Goal: Task Accomplishment & Management: Manage account settings

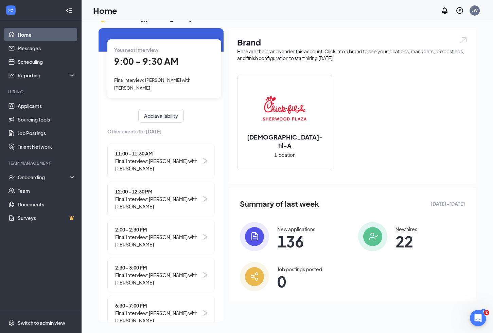
scroll to position [14, 0]
click at [187, 187] on span "12:00 - 12:30 PM" at bounding box center [158, 190] width 87 height 7
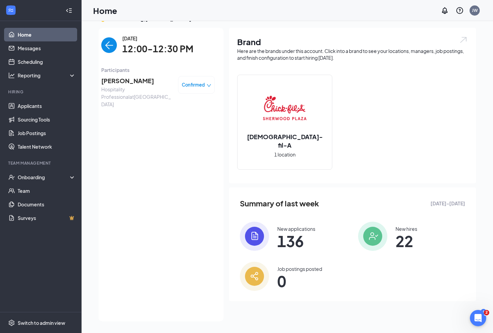
click at [109, 44] on img "back-button" at bounding box center [109, 45] width 16 height 16
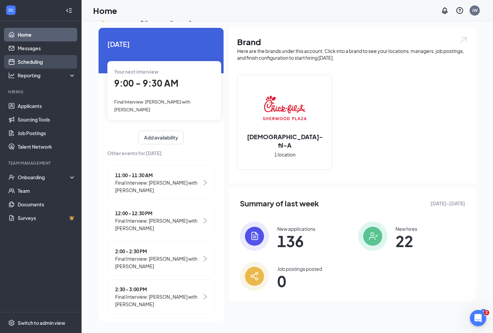
click at [34, 62] on link "Scheduling" at bounding box center [47, 62] width 58 height 14
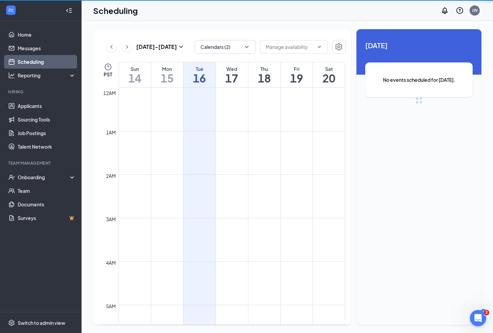
scroll to position [334, 0]
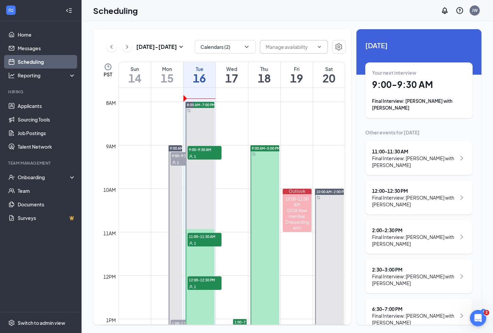
click at [276, 48] on input "text" at bounding box center [290, 46] width 48 height 7
click at [252, 28] on div "Sep 14 - Sep 20 Calendars (2) Delete all availability PST Sun 14 Mon 15 Tue 16 …" at bounding box center [287, 177] width 411 height 312
click at [247, 48] on icon "ChevronDown" at bounding box center [246, 46] width 7 height 7
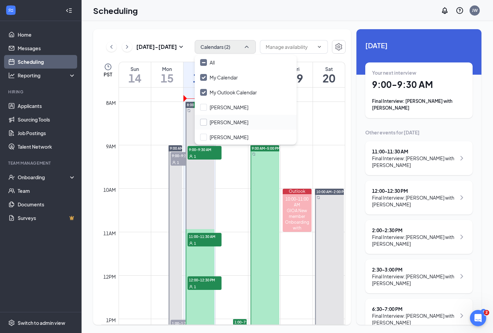
click at [203, 123] on input "Devlin Reberry" at bounding box center [224, 122] width 48 height 7
checkbox input "true"
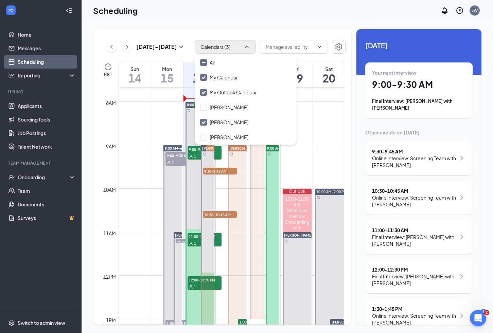
click at [255, 28] on div "Sep 14 - Sep 20 Calendars (3) Delete all availability PST Sun 14 Mon 15 Tue 16 …" at bounding box center [287, 177] width 411 height 312
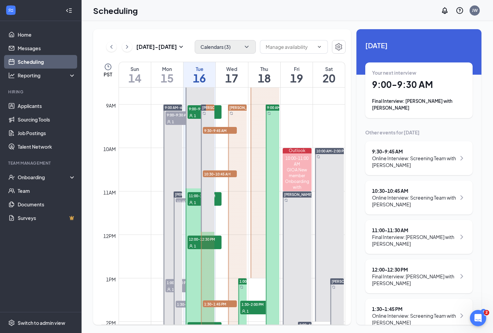
scroll to position [362, 0]
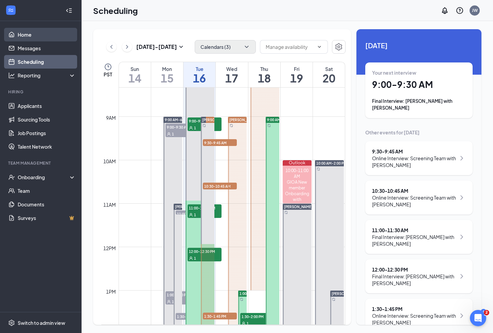
click at [19, 36] on link "Home" at bounding box center [47, 35] width 58 height 14
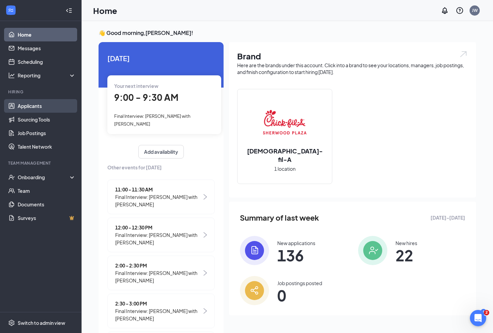
click at [29, 108] on link "Applicants" at bounding box center [47, 106] width 58 height 14
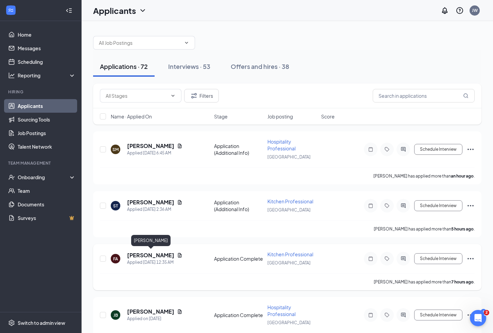
click at [161, 254] on h5 "Fatuma Abdulkadir" at bounding box center [150, 255] width 47 height 7
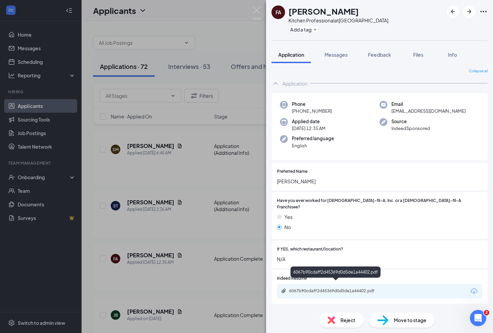
click at [324, 288] on div "6067b90cdaff2d45369d0d5de1a44402.pdf" at bounding box center [336, 290] width 95 height 5
click at [302, 31] on button "Add a tag" at bounding box center [303, 29] width 30 height 7
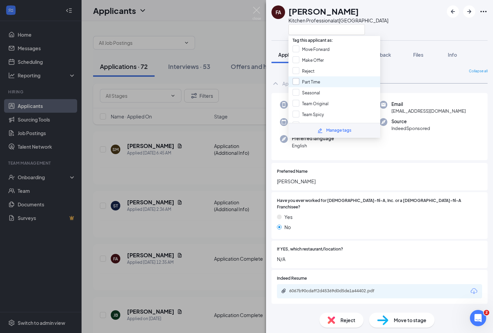
click at [294, 81] on input "Part Time" at bounding box center [306, 81] width 28 height 7
checkbox input "true"
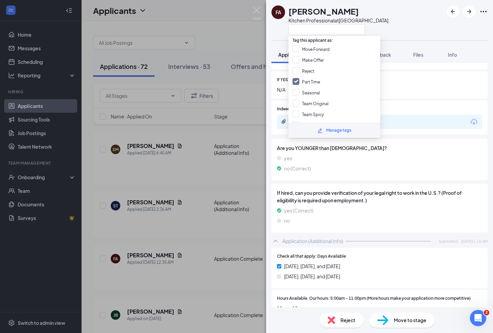
scroll to position [180, 0]
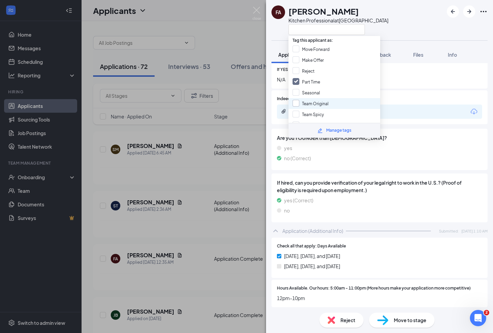
click at [295, 100] on input "Team Original" at bounding box center [310, 103] width 36 height 7
checkbox input "true"
click at [397, 22] on div "FA Fatuma Abdulkadir Kitchen Professional at Sherwood Plaza" at bounding box center [379, 20] width 227 height 40
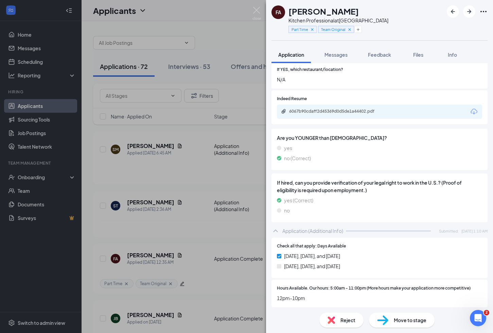
click at [400, 320] on span "Move to stage" at bounding box center [410, 320] width 33 height 7
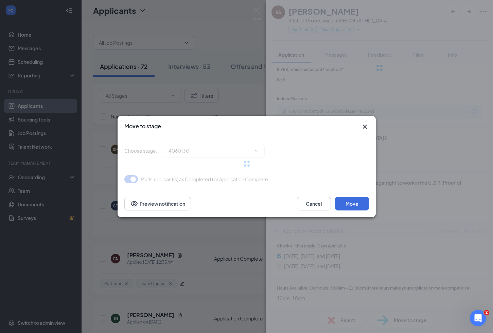
type input "Online Interview: Screening Team (next stage)"
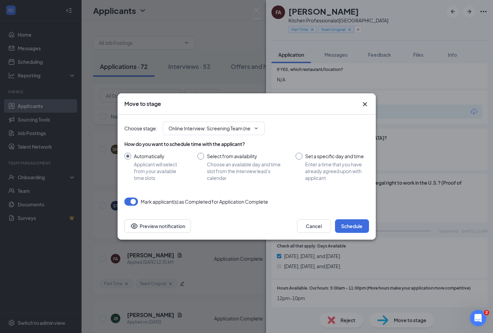
click at [360, 207] on div "Choose stage : Online Interview: Screening Team (next stage) How do you want to…" at bounding box center [246, 164] width 245 height 98
click at [356, 221] on button "Schedule" at bounding box center [352, 226] width 34 height 14
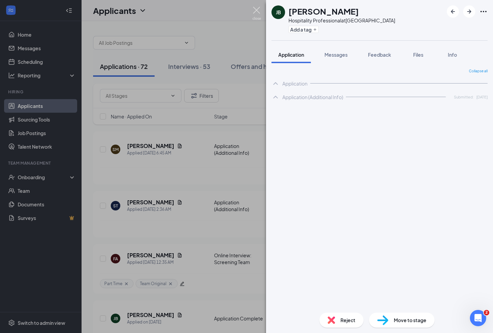
click at [255, 11] on img at bounding box center [256, 13] width 8 height 13
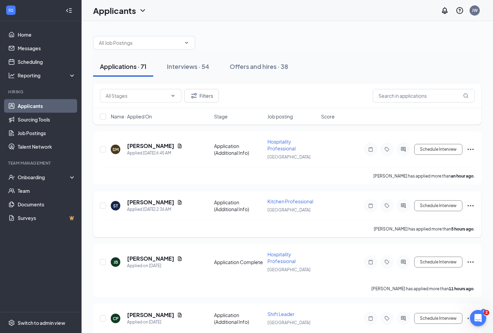
scroll to position [21, 0]
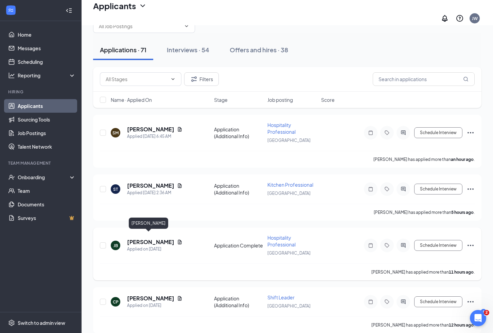
click at [151, 238] on h5 "[PERSON_NAME]" at bounding box center [150, 241] width 47 height 7
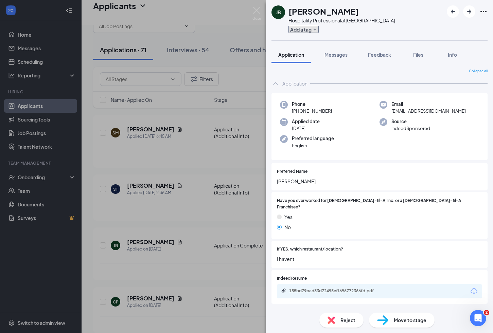
click at [299, 32] on button "Add a tag" at bounding box center [303, 29] width 30 height 7
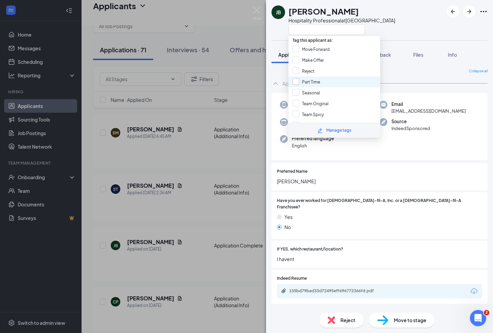
click at [295, 79] on input "Part Time" at bounding box center [306, 81] width 28 height 7
checkbox input "true"
click at [295, 100] on input "Team Original" at bounding box center [310, 103] width 36 height 7
checkbox input "true"
click at [257, 11] on img at bounding box center [256, 13] width 8 height 13
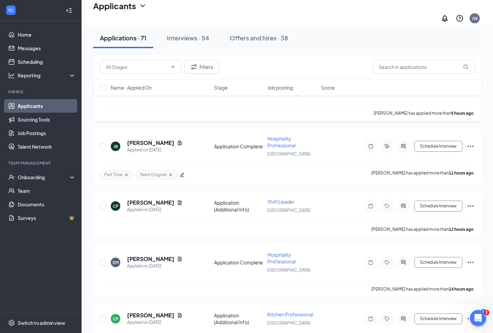
scroll to position [128, 0]
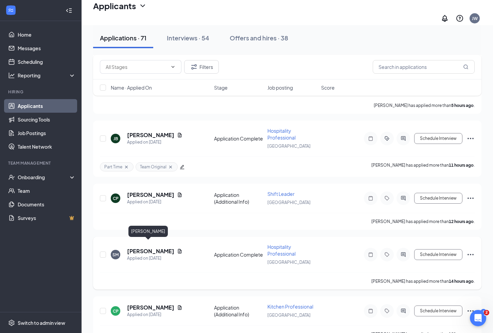
click at [142, 248] on h5 "[PERSON_NAME]" at bounding box center [150, 251] width 47 height 7
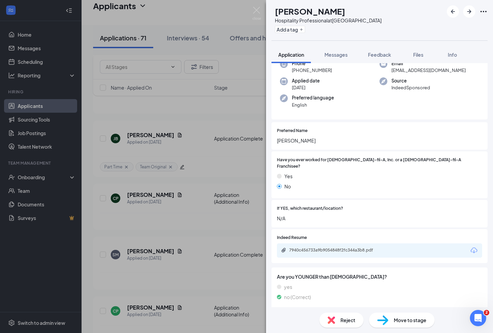
scroll to position [32, 0]
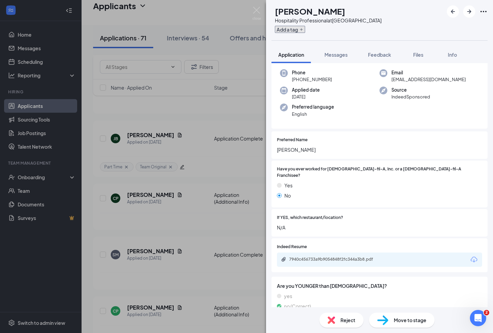
click at [305, 30] on button "Add a tag" at bounding box center [290, 29] width 30 height 7
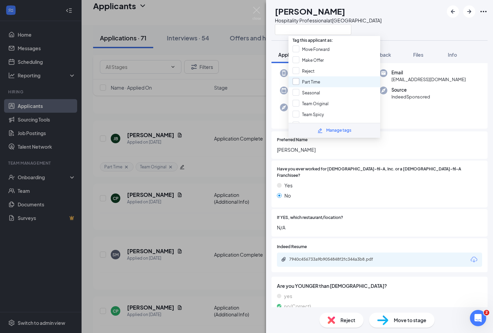
click at [296, 80] on input "Part Time" at bounding box center [306, 81] width 28 height 7
checkbox input "true"
click at [296, 111] on input "Team Spicy" at bounding box center [307, 114] width 31 height 7
checkbox input "true"
click at [394, 29] on div "SM Sara Moore Hospitality Professional at Sherwood Plaza" at bounding box center [379, 20] width 227 height 40
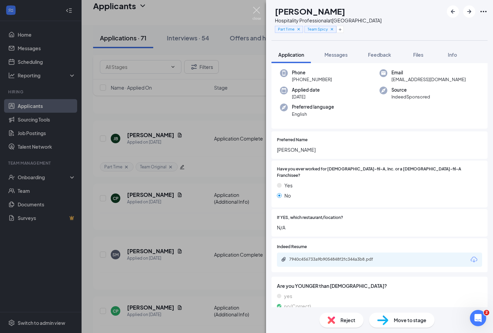
click at [255, 12] on img at bounding box center [256, 13] width 8 height 13
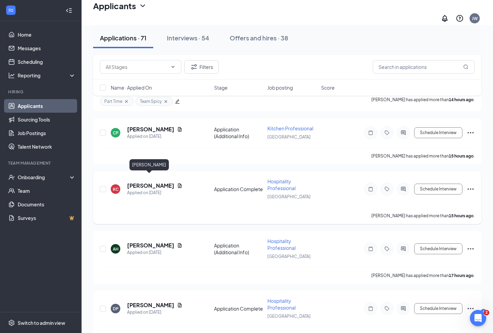
scroll to position [311, 0]
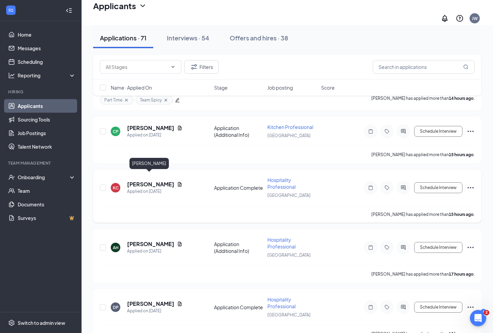
click at [155, 181] on h5 "[PERSON_NAME]" at bounding box center [150, 184] width 47 height 7
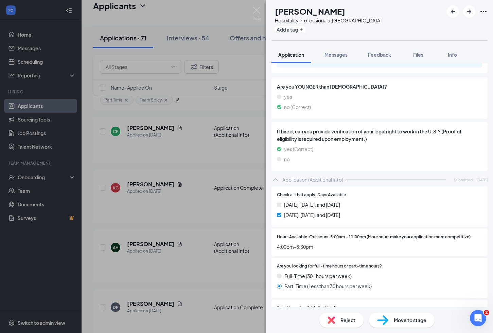
scroll to position [233, 0]
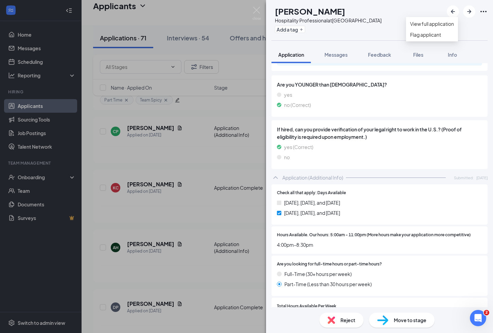
click at [482, 12] on icon "Ellipses" at bounding box center [483, 11] width 8 height 8
click at [255, 11] on img at bounding box center [256, 13] width 8 height 13
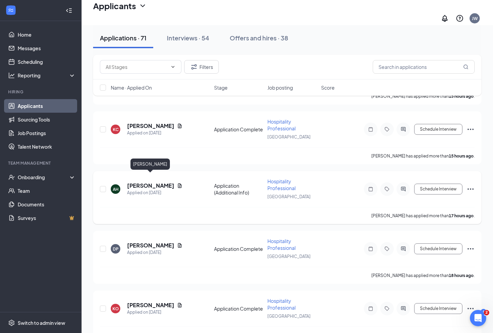
scroll to position [381, 0]
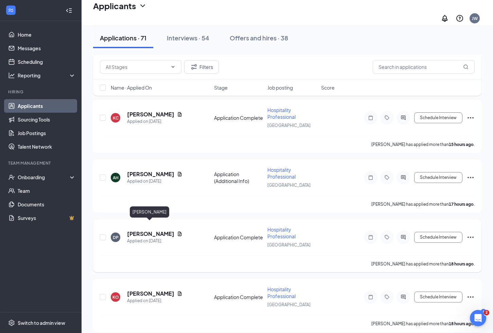
click at [157, 230] on h5 "Danialle Pearce" at bounding box center [150, 233] width 47 height 7
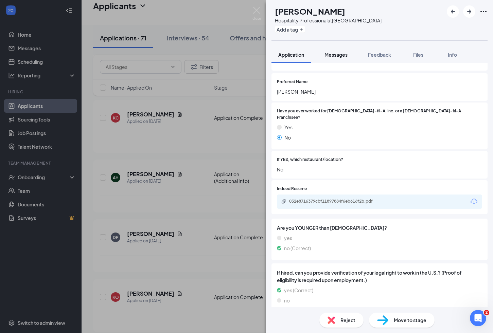
scroll to position [88, 0]
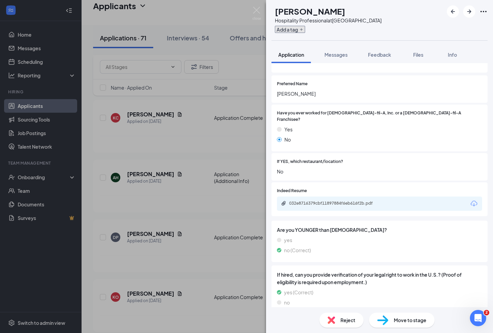
click at [305, 30] on button "Add a tag" at bounding box center [290, 29] width 30 height 7
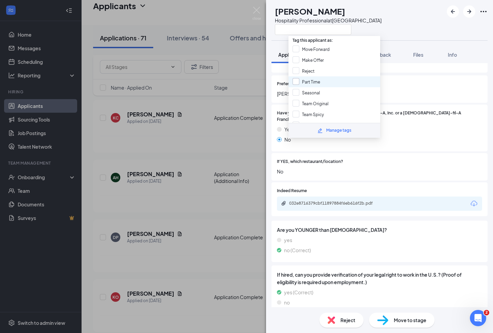
click at [297, 78] on input "Part Time" at bounding box center [306, 81] width 28 height 7
checkbox input "true"
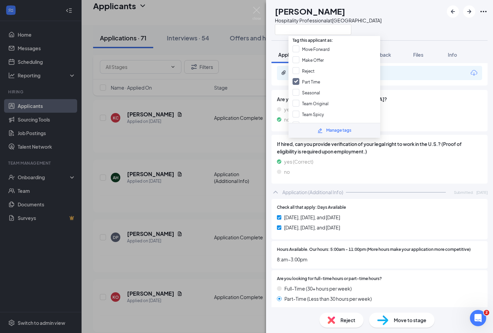
scroll to position [219, 0]
click at [296, 100] on input "Team Original" at bounding box center [310, 103] width 36 height 7
checkbox input "true"
click at [296, 111] on input "Team Spicy" at bounding box center [307, 114] width 31 height 7
checkbox input "true"
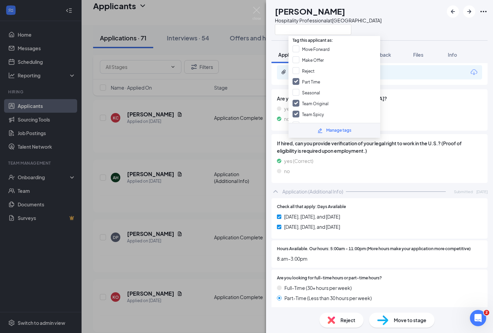
click at [413, 105] on div "yes" at bounding box center [379, 108] width 205 height 7
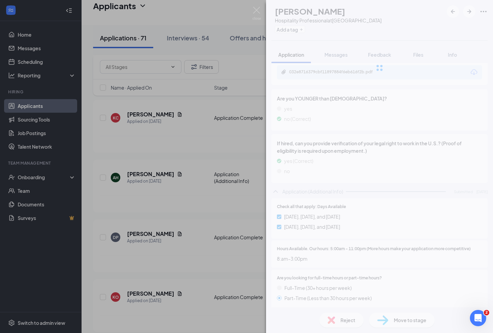
click at [409, 318] on div "DP Danialle Pearce Hospitality Professional at Sherwood Plaza Add a tag Applica…" at bounding box center [379, 166] width 227 height 333
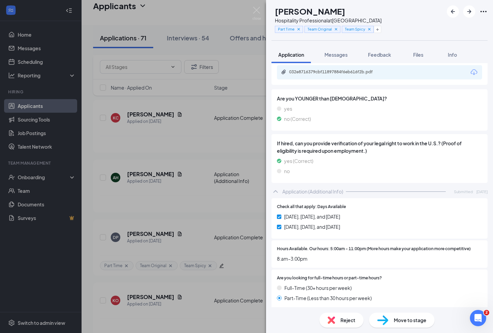
click at [409, 318] on span "Move to stage" at bounding box center [410, 320] width 33 height 7
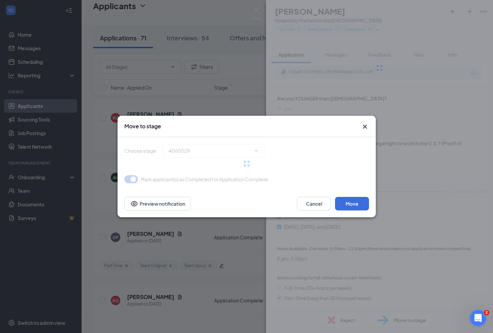
type input "Online Interview: Screening Team (next stage)"
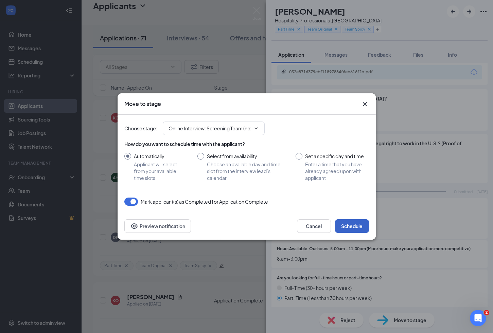
click at [357, 226] on button "Schedule" at bounding box center [352, 226] width 34 height 14
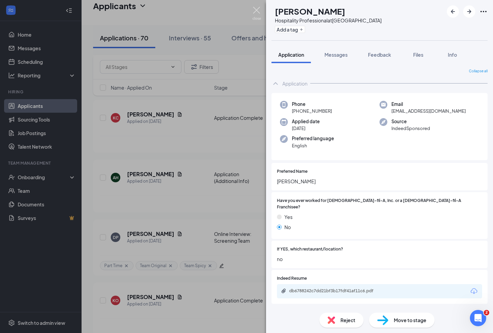
click at [259, 13] on img at bounding box center [256, 13] width 8 height 13
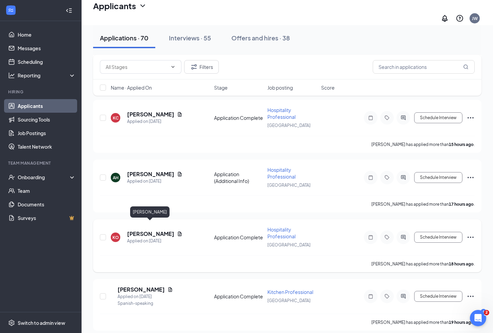
click at [159, 230] on h5 "[PERSON_NAME]" at bounding box center [150, 233] width 47 height 7
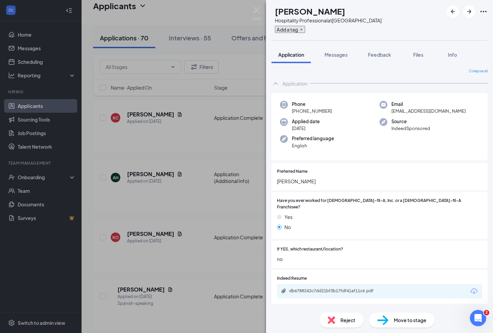
click at [305, 30] on button "Add a tag" at bounding box center [290, 29] width 30 height 7
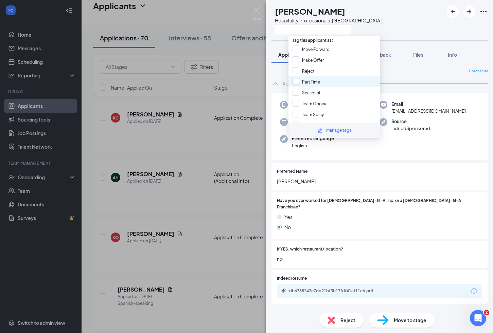
click at [307, 80] on input "Part Time" at bounding box center [306, 81] width 28 height 7
checkbox input "true"
click at [310, 113] on input "Team Spicy" at bounding box center [307, 114] width 31 height 7
checkbox input "true"
click at [311, 100] on input "Team Original" at bounding box center [310, 103] width 36 height 7
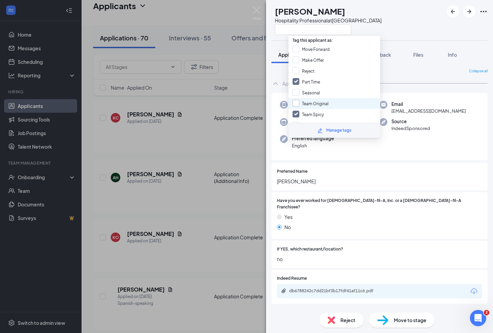
checkbox input "true"
click at [403, 29] on div "KO Kenneth Osorio Hospitality Professional at Sherwood Plaza" at bounding box center [379, 20] width 227 height 40
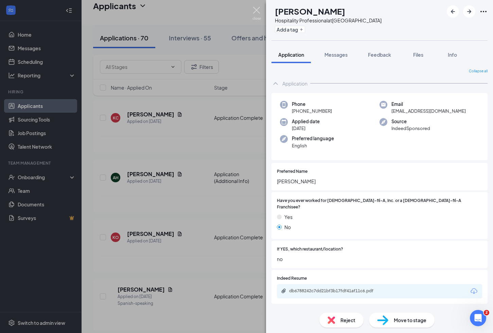
click at [254, 10] on img at bounding box center [256, 13] width 8 height 13
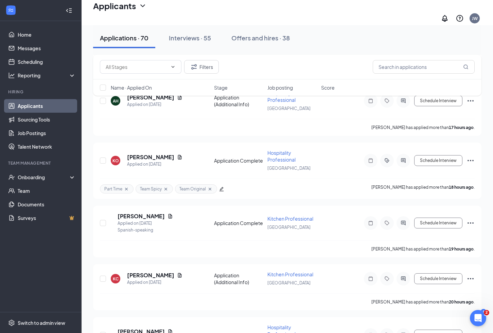
scroll to position [467, 0]
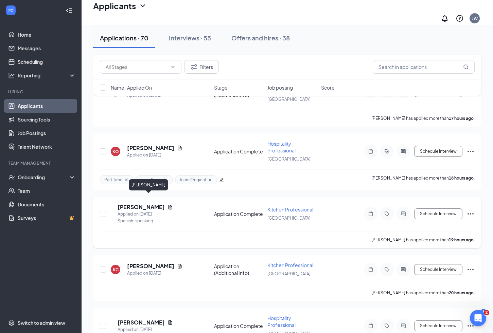
click at [146, 203] on h5 "Elida Chavez" at bounding box center [141, 206] width 47 height 7
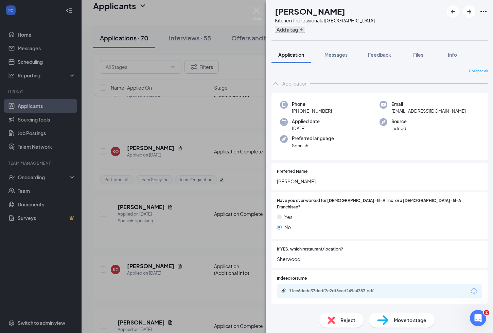
click at [305, 30] on button "Add a tag" at bounding box center [290, 29] width 30 height 7
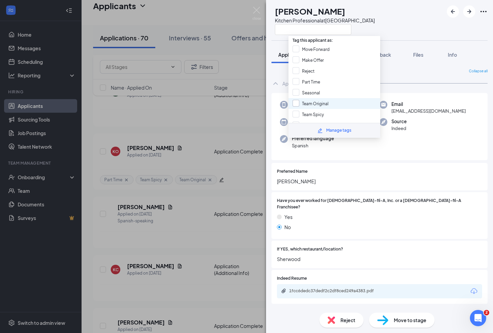
click at [295, 101] on input "Team Original" at bounding box center [310, 103] width 36 height 7
checkbox input "true"
click at [294, 122] on input "Full Time" at bounding box center [305, 125] width 26 height 7
checkbox input "true"
click at [403, 324] on div "Move to stage" at bounding box center [402, 320] width 66 height 15
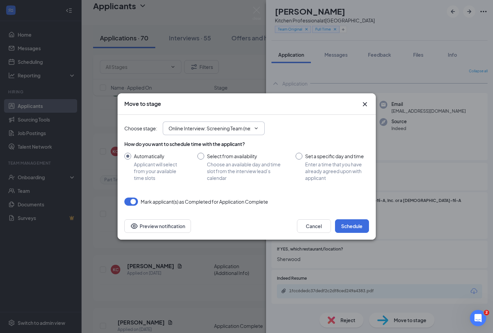
click at [246, 130] on input "Online Interview: Screening Team (next stage)" at bounding box center [209, 128] width 82 height 7
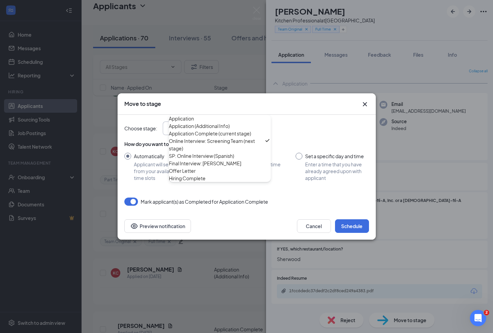
click at [218, 160] on div "SP: Online Interview (Spanish)" at bounding box center [201, 155] width 65 height 7
type input "SP: Online Interview (Spanish)"
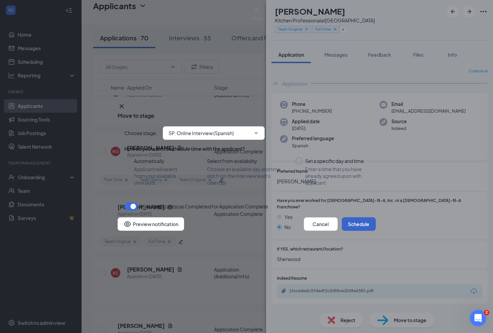
click at [355, 229] on button "Schedule" at bounding box center [359, 224] width 34 height 14
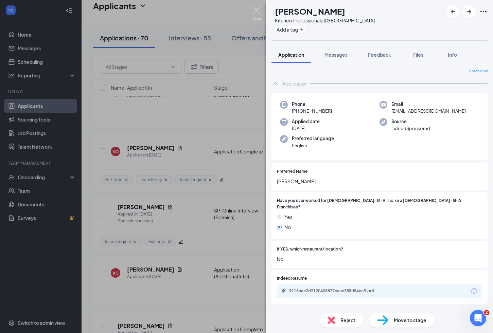
click at [253, 7] on img at bounding box center [256, 13] width 8 height 13
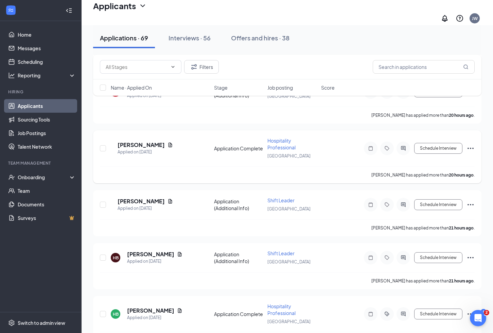
scroll to position [584, 0]
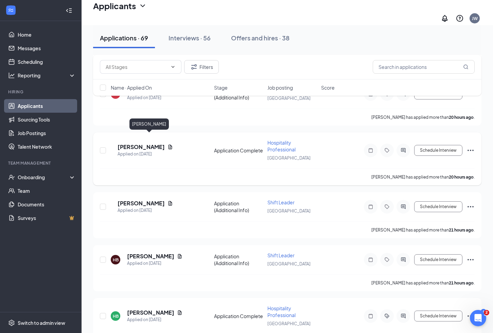
click at [152, 143] on h5 "Isabella Scott" at bounding box center [141, 146] width 47 height 7
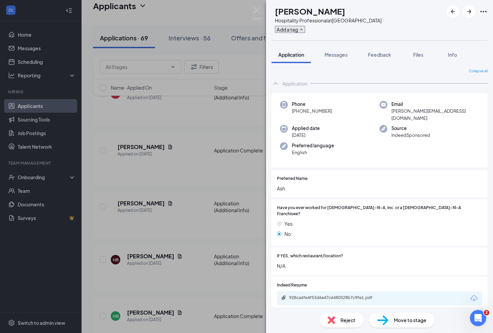
click at [305, 28] on button "Add a tag" at bounding box center [290, 29] width 30 height 7
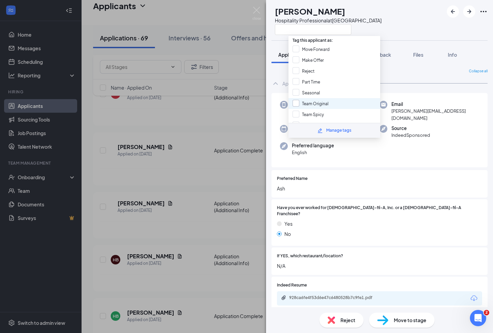
click at [293, 100] on input "Team Original" at bounding box center [310, 103] width 36 height 7
checkbox input "true"
click at [295, 78] on input "Part Time" at bounding box center [306, 81] width 28 height 7
checkbox input "true"
click at [422, 24] on div "IS Isabella Scott Hospitality Professional at Sherwood Plaza" at bounding box center [379, 20] width 227 height 40
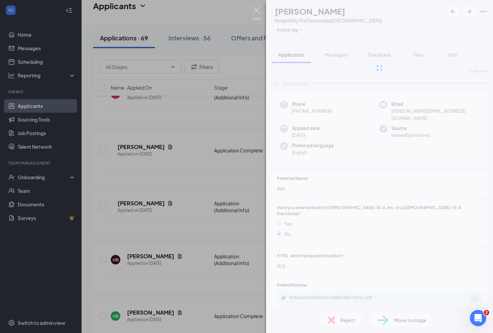
click at [255, 11] on img at bounding box center [256, 13] width 8 height 13
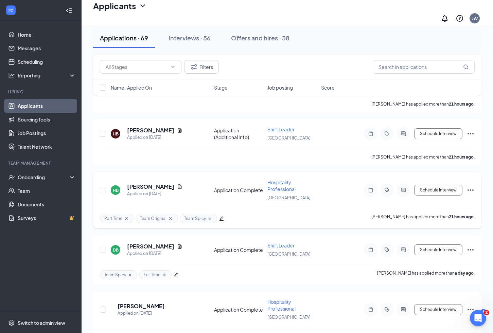
scroll to position [719, 0]
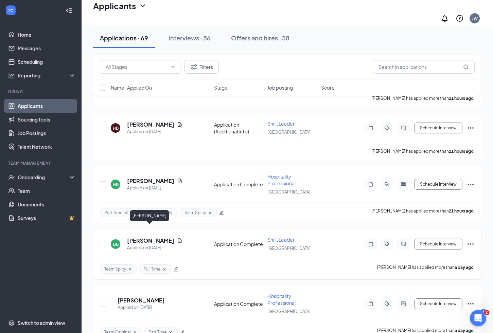
click at [155, 237] on h5 "Datyn Bronson" at bounding box center [150, 240] width 47 height 7
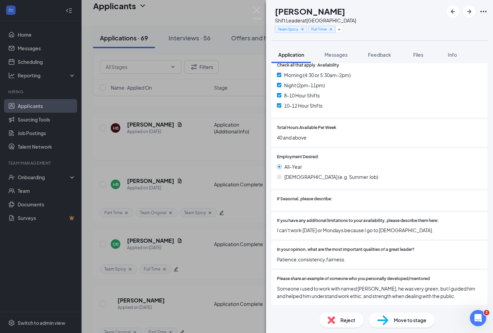
scroll to position [449, 0]
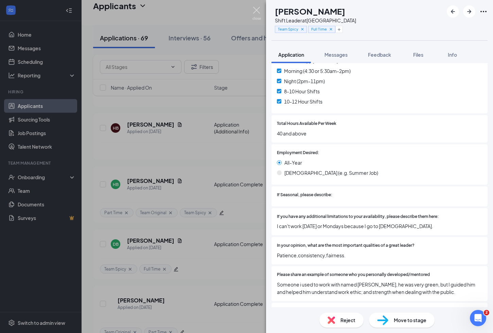
click at [254, 8] on img at bounding box center [256, 13] width 8 height 13
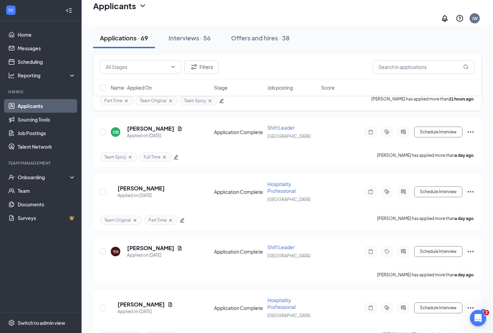
scroll to position [832, 0]
click at [154, 244] on h5 "yasna hassan" at bounding box center [150, 247] width 47 height 7
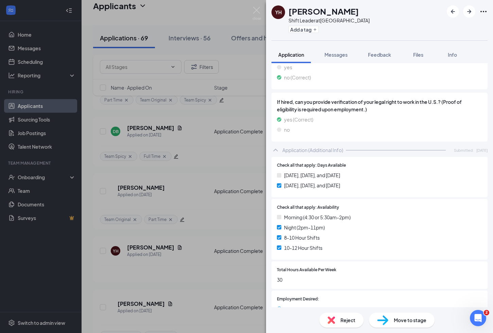
scroll to position [304, 0]
click at [313, 30] on icon "Plus" at bounding box center [315, 30] width 4 height 4
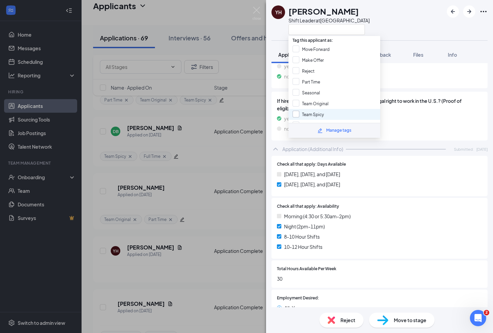
click at [296, 111] on input "Team Spicy" at bounding box center [307, 114] width 31 height 7
checkbox input "true"
click at [293, 122] on input "Full Time" at bounding box center [305, 125] width 26 height 7
checkbox input "true"
click at [379, 23] on div "YH yasna hassan Shift Leader at Sherwood Plaza" at bounding box center [379, 20] width 227 height 40
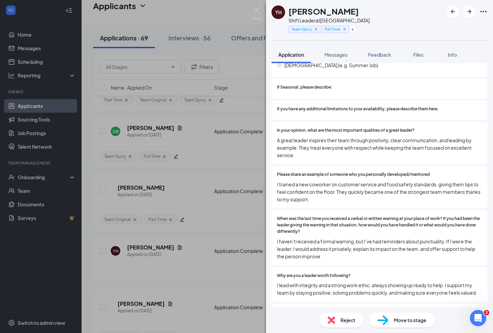
scroll to position [561, 0]
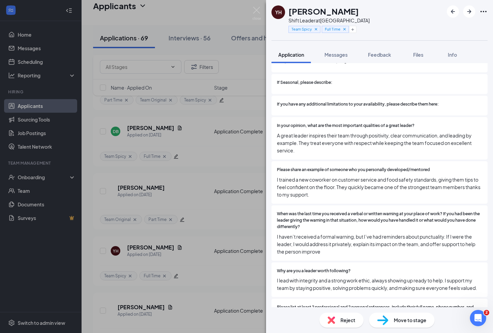
click at [222, 161] on div "YH yasna hassan Shift Leader at Sherwood Plaza Team Spicy Full Time Application…" at bounding box center [246, 166] width 493 height 333
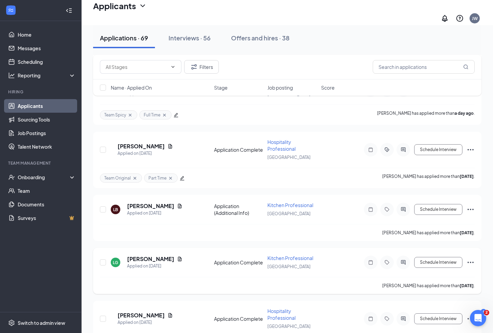
scroll to position [1003, 0]
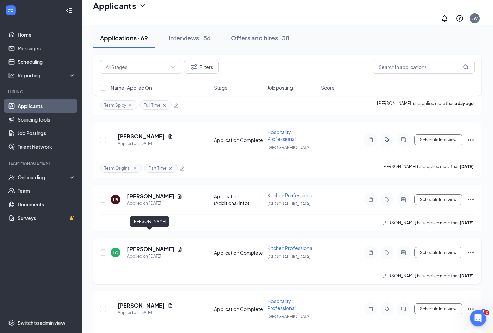
click at [150, 246] on h5 "Linnea Geiszler" at bounding box center [150, 249] width 47 height 7
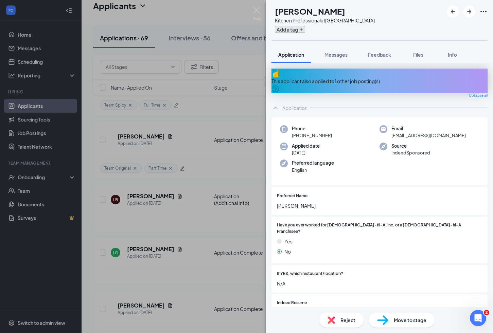
click at [305, 32] on button "Add a tag" at bounding box center [290, 29] width 30 height 7
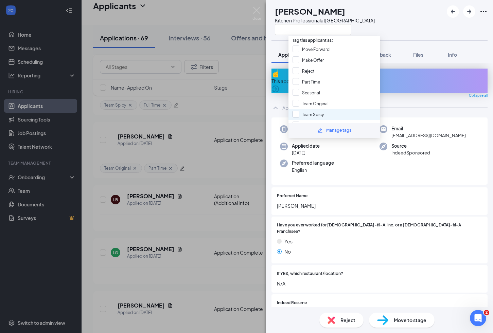
click at [292, 111] on input "Team Spicy" at bounding box center [307, 114] width 31 height 7
checkbox input "true"
click at [296, 78] on input "Part Time" at bounding box center [306, 81] width 28 height 7
checkbox input "true"
click at [409, 9] on div "LG Linnea Geiszler Kitchen Professional at Sherwood Plaza" at bounding box center [379, 20] width 227 height 40
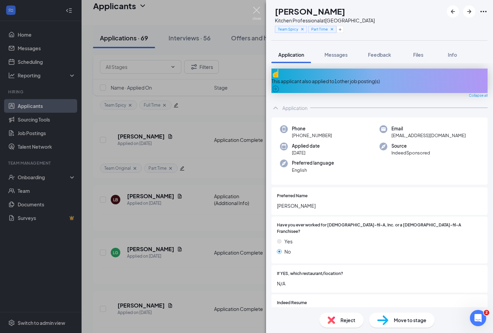
click at [257, 11] on img at bounding box center [256, 13] width 8 height 13
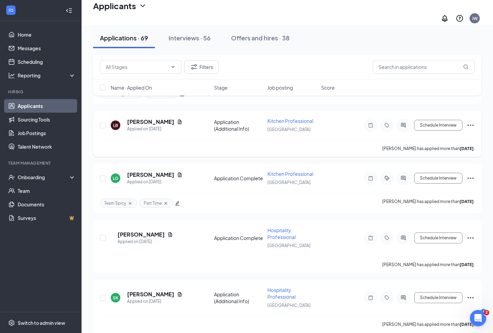
scroll to position [1078, 0]
click at [150, 170] on h5 "Linnea Geiszler" at bounding box center [150, 173] width 47 height 7
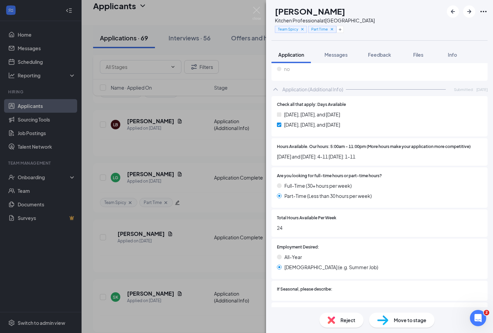
scroll to position [151, 0]
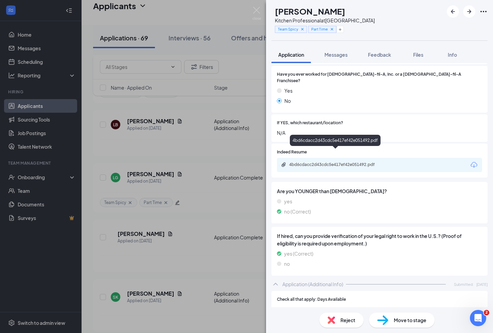
click at [335, 162] on div "4bd6cdacc2d43cdc5e417ef42e051492.pdf" at bounding box center [336, 164] width 95 height 5
click at [255, 11] on img at bounding box center [256, 13] width 8 height 13
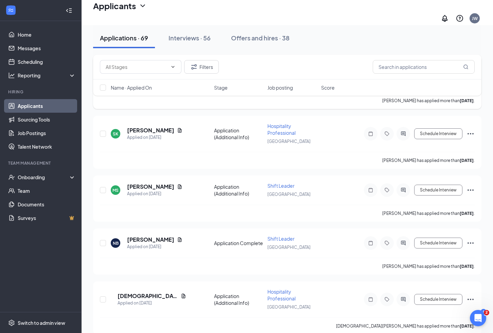
scroll to position [1250, 0]
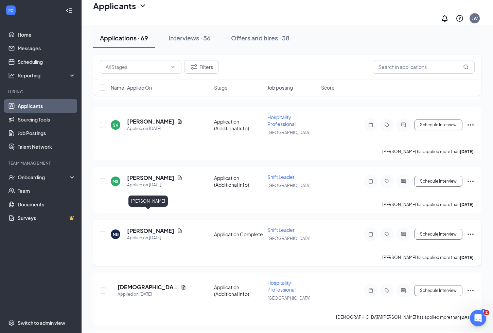
click at [148, 227] on h5 "Nedra Baird" at bounding box center [150, 230] width 47 height 7
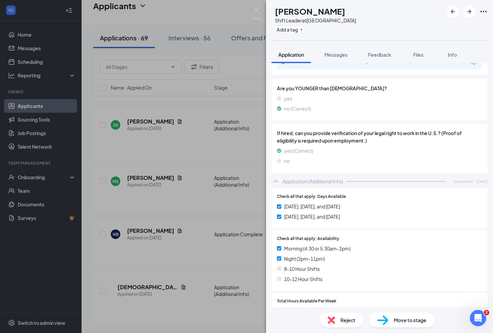
scroll to position [240, 0]
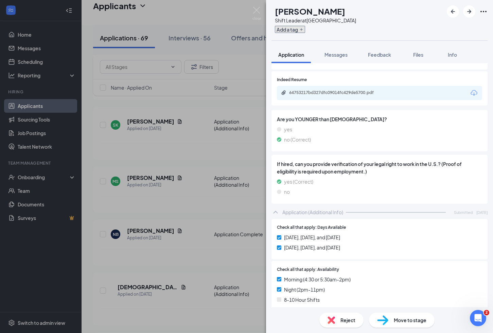
click at [305, 30] on button "Add a tag" at bounding box center [290, 29] width 30 height 7
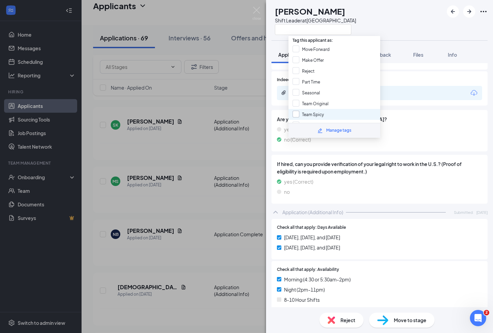
click at [311, 111] on input "Team Spicy" at bounding box center [307, 114] width 31 height 7
checkbox input "true"
click at [311, 101] on input "Team Original" at bounding box center [310, 103] width 36 height 7
checkbox input "true"
click at [308, 122] on input "Full Time" at bounding box center [305, 125] width 26 height 7
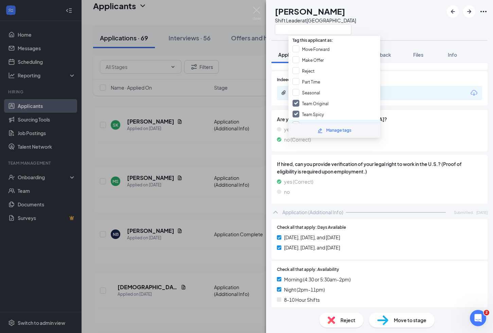
checkbox input "true"
click at [390, 77] on div at bounding box center [394, 80] width 175 height 6
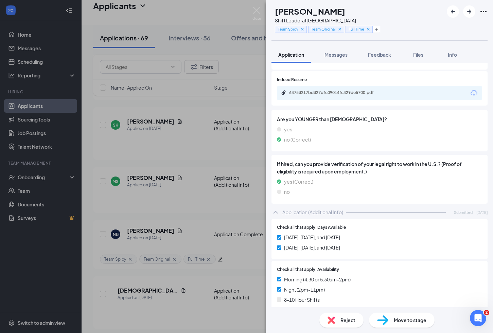
click at [93, 240] on div "NB Nedra Baird Shift Leader at Sherwood Plaza Team Spicy Team Original Full Tim…" at bounding box center [246, 166] width 493 height 333
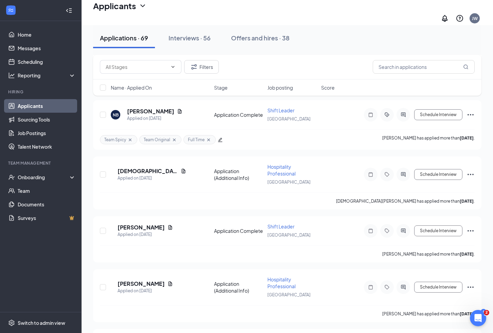
scroll to position [1375, 0]
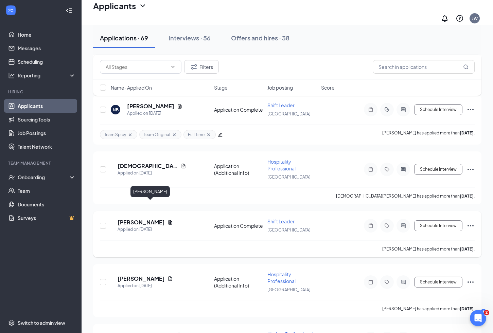
click at [144, 219] on h5 "Tariq Sakawedin" at bounding box center [141, 222] width 47 height 7
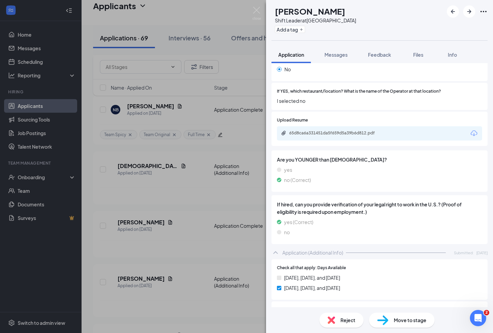
scroll to position [193, 0]
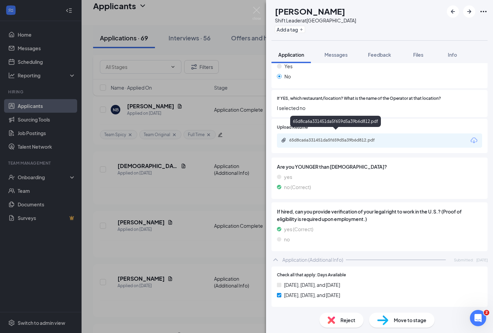
click at [336, 138] on div "65d8ca6a331451da5f659d5a39b6d812.pdf" at bounding box center [336, 140] width 95 height 5
click at [305, 26] on button "Add a tag" at bounding box center [290, 29] width 30 height 7
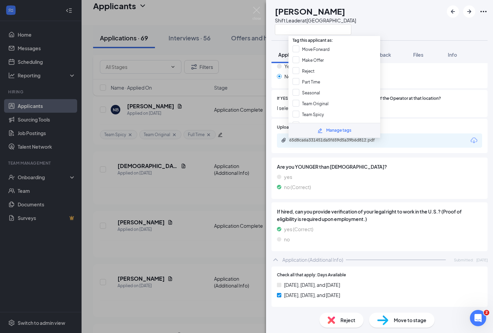
click at [407, 24] on div "TS Tariq Sakawedin Shift Leader at Sherwood Plaza" at bounding box center [379, 20] width 227 height 40
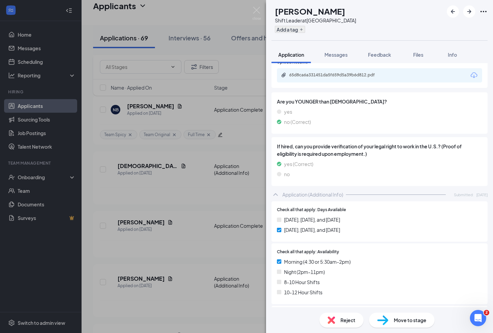
scroll to position [254, 0]
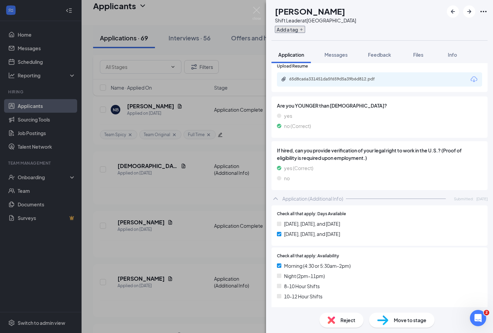
click at [304, 26] on button "Add a tag" at bounding box center [290, 29] width 30 height 7
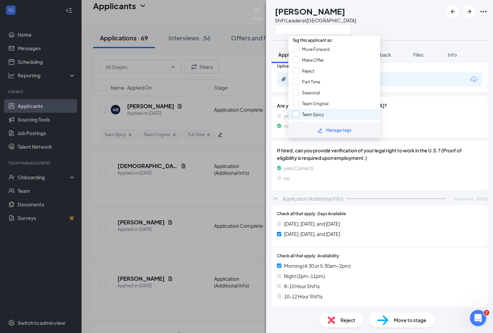
click at [304, 111] on input "Team Spicy" at bounding box center [307, 114] width 31 height 7
checkbox input "true"
click at [297, 118] on input "Full Time" at bounding box center [305, 121] width 26 height 7
checkbox input "true"
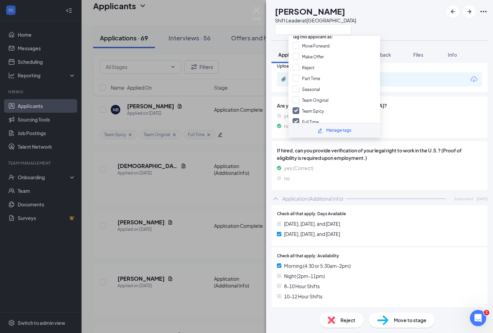
click at [408, 322] on span "Move to stage" at bounding box center [410, 320] width 33 height 7
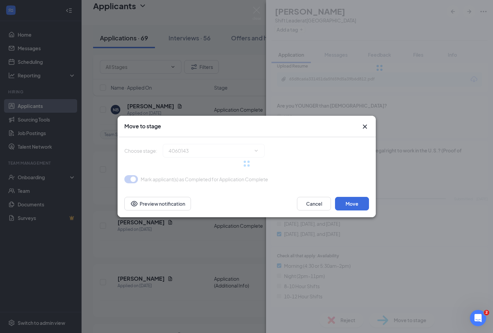
type input "Online Interview: Screening Team (next stage)"
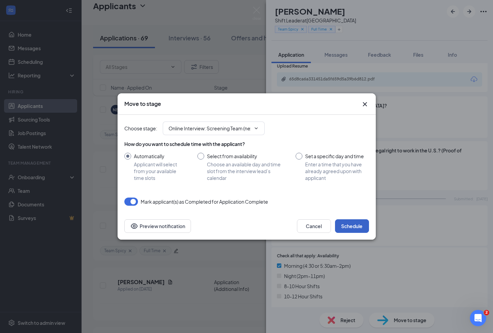
click at [353, 226] on button "Schedule" at bounding box center [352, 226] width 34 height 14
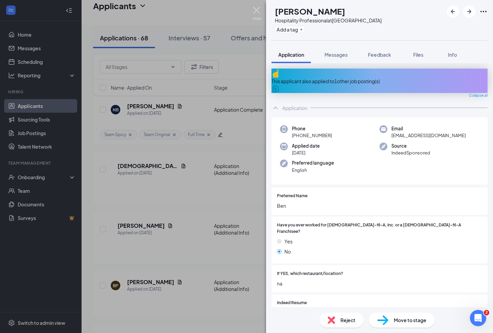
click at [256, 11] on img at bounding box center [256, 13] width 8 height 13
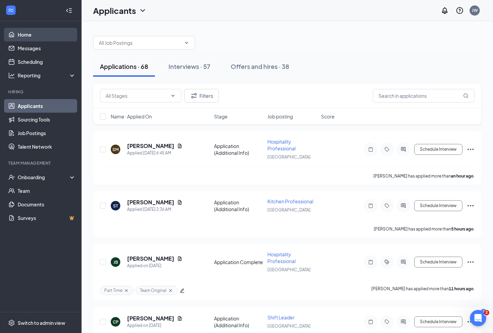
click at [23, 33] on link "Home" at bounding box center [47, 35] width 58 height 14
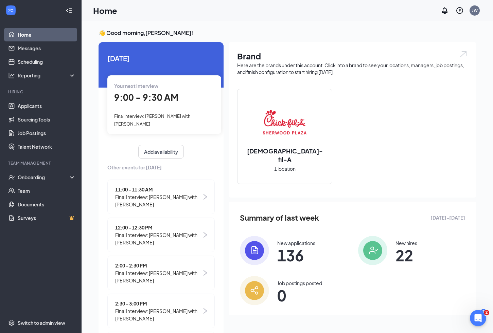
click at [180, 73] on div "Today Your next interview 9:00 - 9:30 AM Final Interview: Jeff with Sara Boyd A…" at bounding box center [160, 211] width 125 height 339
click at [196, 120] on div "Your next interview 9:00 - 9:30 AM Final Interview: Jeff with Sara Boyd" at bounding box center [164, 104] width 114 height 59
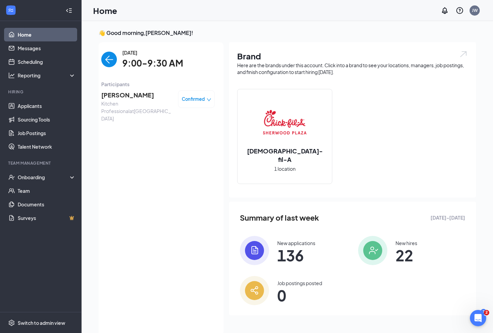
scroll to position [3, 0]
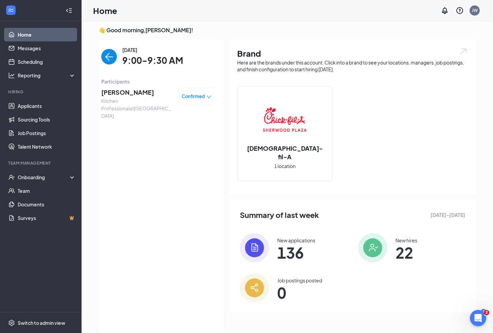
click at [113, 57] on img "back-button" at bounding box center [109, 57] width 16 height 16
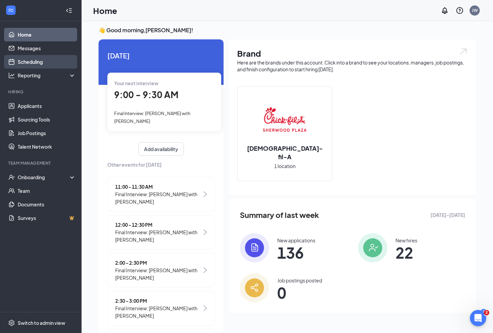
click at [37, 62] on link "Scheduling" at bounding box center [47, 62] width 58 height 14
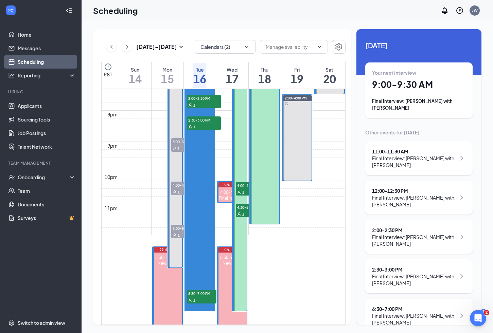
scroll to position [632, 0]
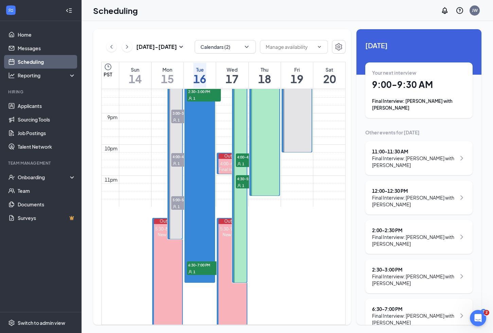
click at [176, 158] on span "4:00-4:30 PM" at bounding box center [188, 156] width 34 height 7
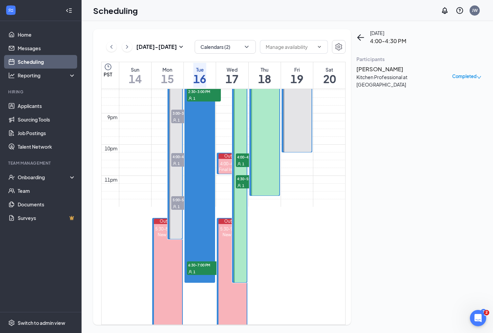
click at [179, 158] on span "4:00-4:30 PM" at bounding box center [188, 156] width 34 height 7
click at [175, 203] on div "1" at bounding box center [188, 206] width 34 height 7
click at [389, 74] on h3 "Becker House" at bounding box center [391, 69] width 71 height 9
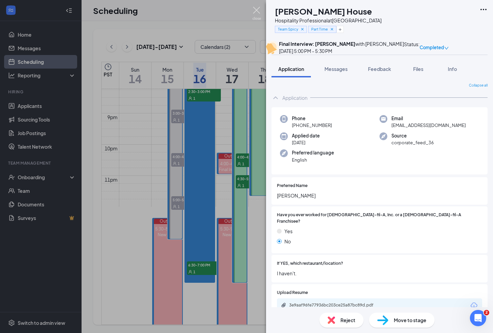
click at [257, 10] on img at bounding box center [256, 13] width 8 height 13
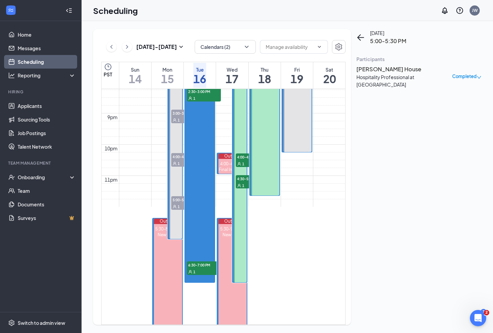
click at [179, 116] on div "1" at bounding box center [188, 119] width 34 height 7
click at [380, 74] on h3 "[PERSON_NAME]" at bounding box center [391, 69] width 71 height 9
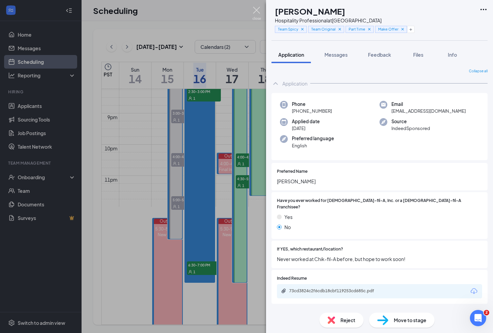
click at [258, 12] on img at bounding box center [256, 13] width 8 height 13
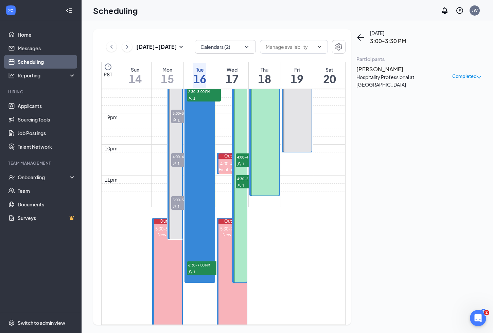
click at [385, 74] on h3 "[PERSON_NAME]" at bounding box center [391, 69] width 71 height 9
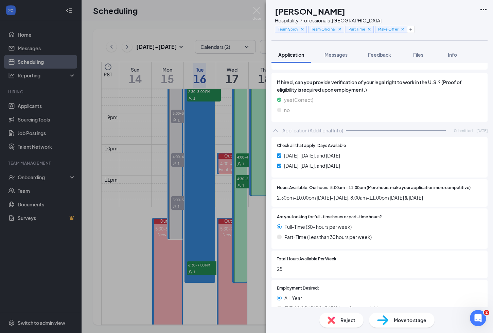
scroll to position [281, 0]
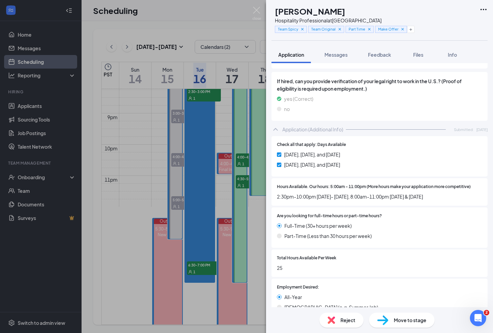
drag, startPoint x: 277, startPoint y: 190, endPoint x: 441, endPoint y: 191, distance: 163.7
click at [441, 193] on span "2:30pm-10:00pm Monday- Thursday, 8:00am-11:00pm Friday & Saturday" at bounding box center [379, 196] width 205 height 7
copy span "2:30pm-10:00pm Monday- Thursday, 8:00am-11:00pm Friday & Saturday"
click at [255, 11] on img at bounding box center [256, 13] width 8 height 13
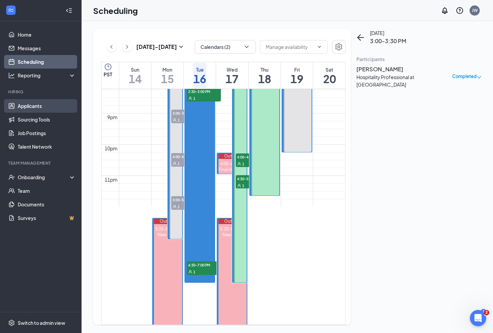
click at [33, 106] on link "Applicants" at bounding box center [47, 106] width 58 height 14
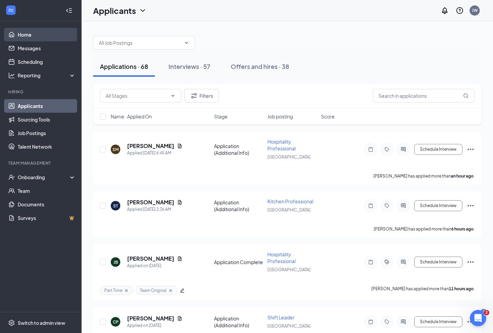
click at [34, 34] on link "Home" at bounding box center [47, 35] width 58 height 14
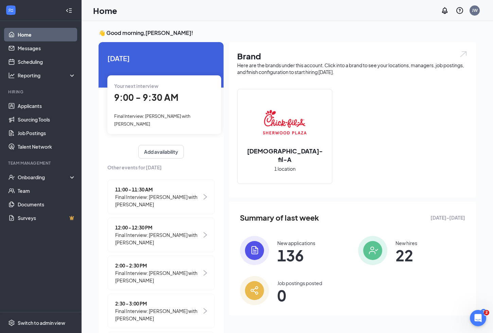
click at [159, 64] on div "Today Your next interview 9:00 - 9:30 AM Final Interview: Jeff with Sara Boyd A…" at bounding box center [160, 211] width 125 height 339
click at [123, 63] on span "Today" at bounding box center [160, 58] width 107 height 11
click at [38, 60] on link "Scheduling" at bounding box center [47, 62] width 58 height 14
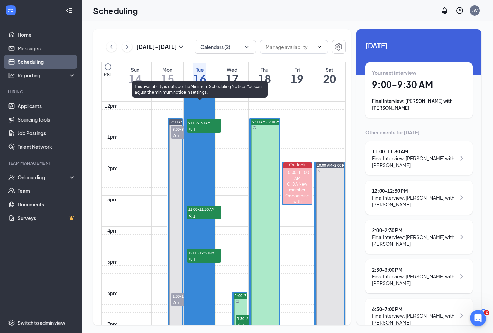
scroll to position [363, 0]
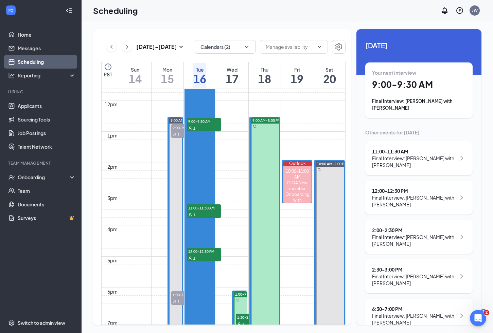
click at [178, 293] on span "1:00-1:30 PM" at bounding box center [188, 294] width 34 height 7
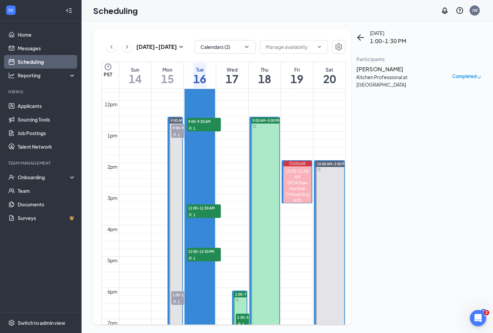
click at [394, 74] on h3 "[PERSON_NAME]" at bounding box center [391, 69] width 71 height 9
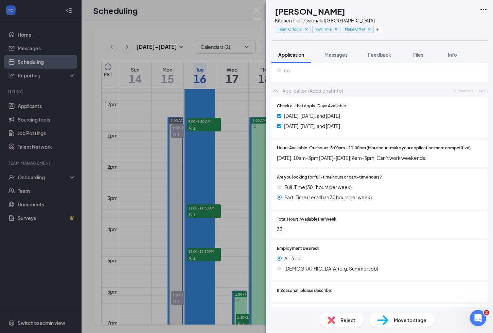
scroll to position [319, 0]
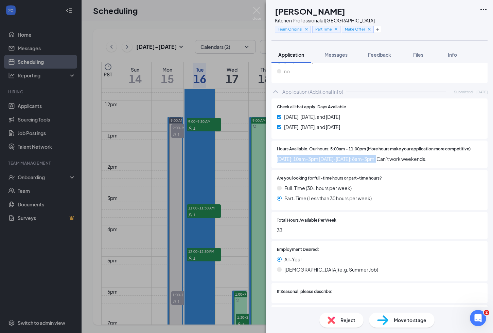
drag, startPoint x: 277, startPoint y: 153, endPoint x: 382, endPoint y: 154, distance: 104.6
click at [382, 155] on span "Monday: 10am-3pm Tuesday-Friday: 8am-3pm, Can’t work weekends." at bounding box center [379, 158] width 205 height 7
copy span "Monday: 10am-3pm Tuesday-Friday: 8am-3pm"
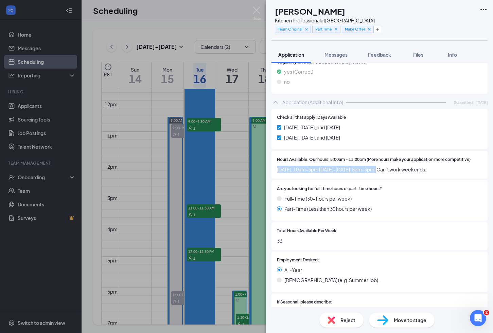
scroll to position [310, 0]
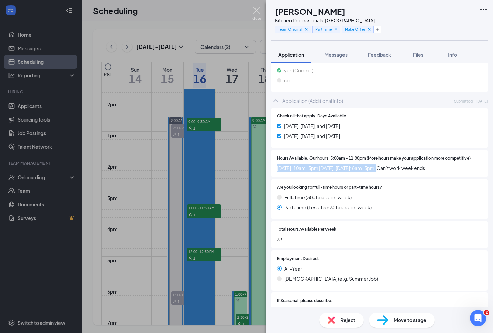
click at [257, 11] on img at bounding box center [256, 13] width 8 height 13
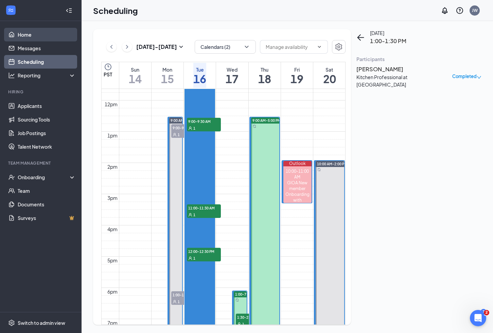
click at [23, 36] on link "Home" at bounding box center [47, 35] width 58 height 14
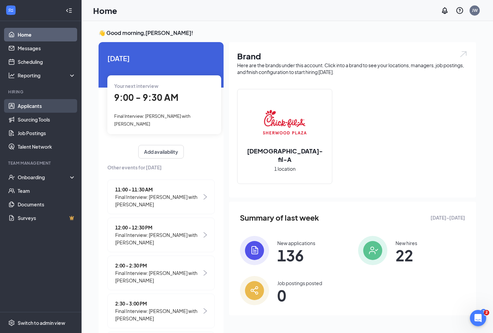
click at [39, 102] on link "Applicants" at bounding box center [47, 106] width 58 height 14
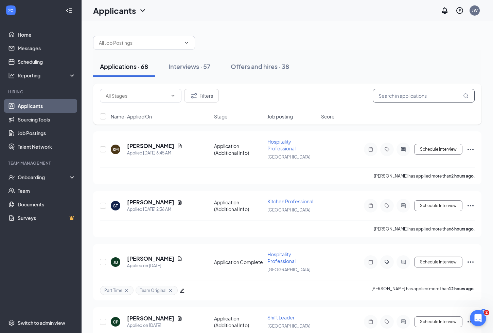
click at [410, 97] on input "text" at bounding box center [424, 96] width 102 height 14
type input "jonah"
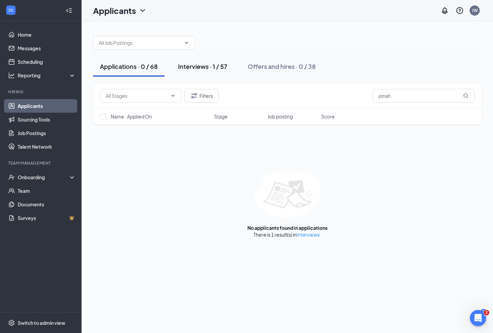
click at [219, 65] on div "Interviews · 1 / 57" at bounding box center [202, 66] width 49 height 8
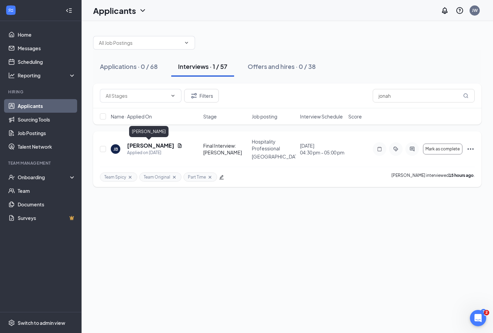
click at [152, 146] on h5 "[PERSON_NAME]" at bounding box center [150, 145] width 47 height 7
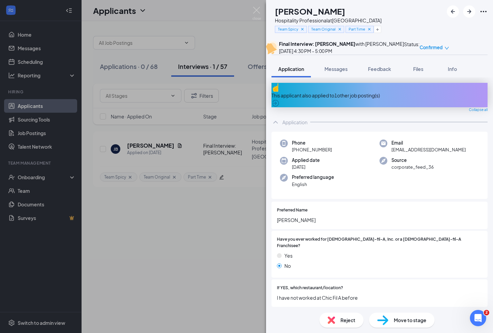
click at [310, 99] on div "This applicant also applied to 1 other job posting(s)" at bounding box center [379, 95] width 216 height 7
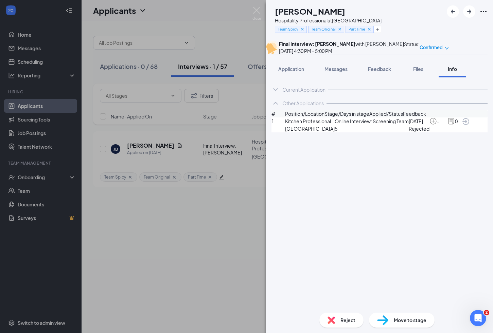
click at [413, 318] on span "Move to stage" at bounding box center [410, 320] width 33 height 7
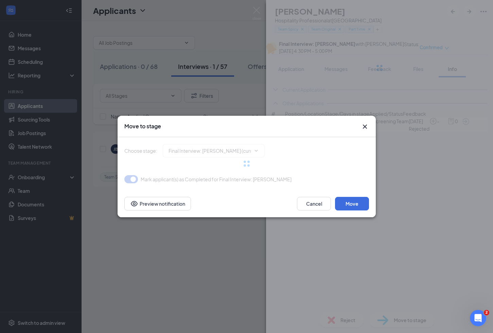
type input "Offer Letter (next stage)"
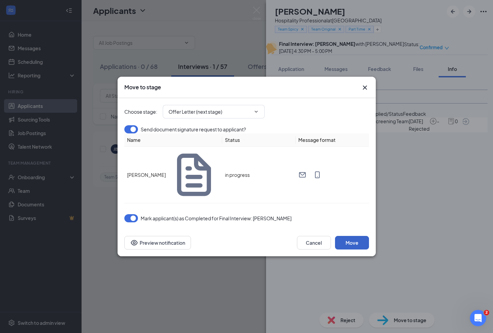
click at [350, 236] on button "Move" at bounding box center [352, 243] width 34 height 14
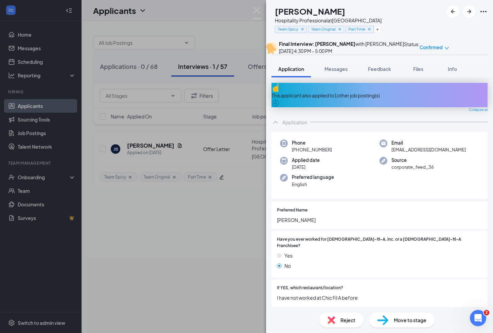
click at [324, 99] on div "This applicant also applied to 1 other job posting(s)" at bounding box center [379, 95] width 216 height 7
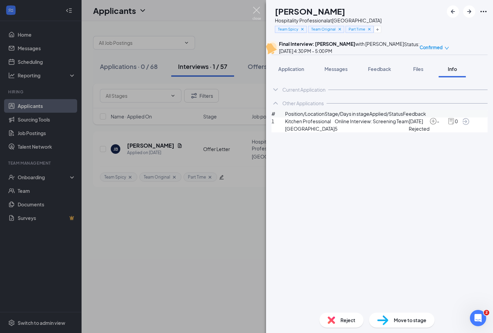
click at [256, 11] on img at bounding box center [256, 13] width 8 height 13
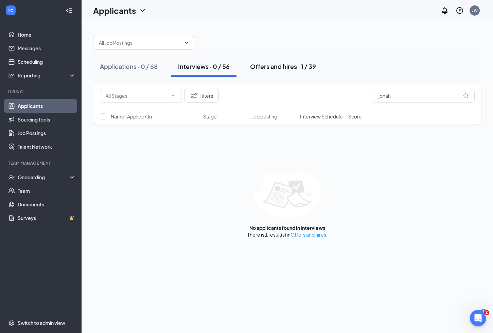
click at [287, 68] on div "Offers and hires · 1 / 39" at bounding box center [283, 66] width 66 height 8
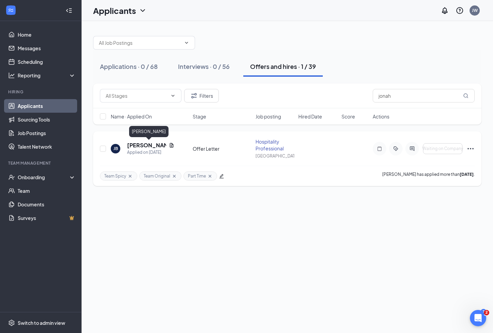
click at [152, 146] on h5 "[PERSON_NAME]" at bounding box center [146, 145] width 39 height 7
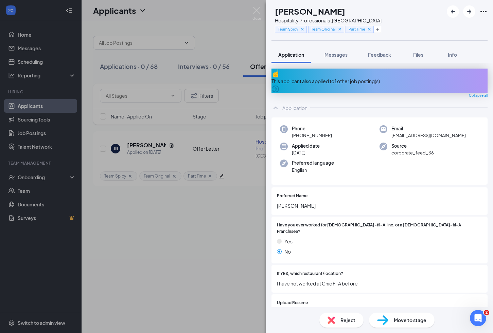
click at [227, 231] on div "JB Jonah Blanco Hospitality Professional at Sherwood Plaza Team Spicy Team Orig…" at bounding box center [246, 166] width 493 height 333
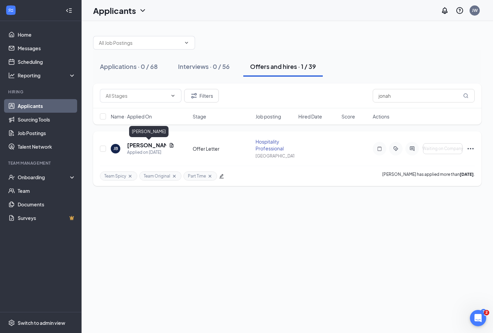
click at [147, 147] on h5 "[PERSON_NAME]" at bounding box center [146, 145] width 39 height 7
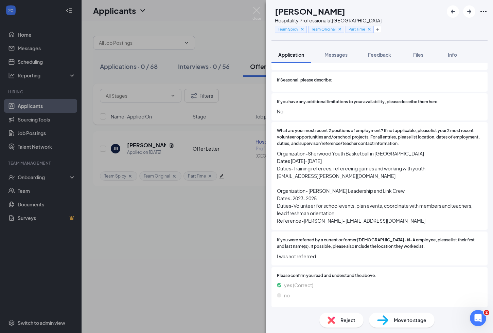
scroll to position [558, 0]
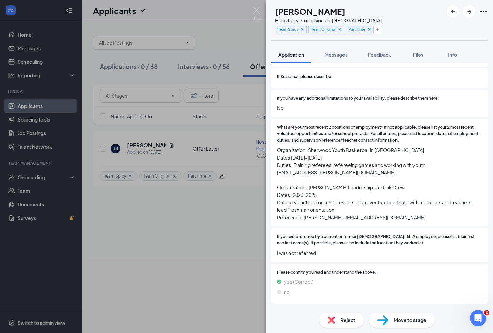
click at [302, 321] on div "Offer Letter" at bounding box center [295, 324] width 27 height 7
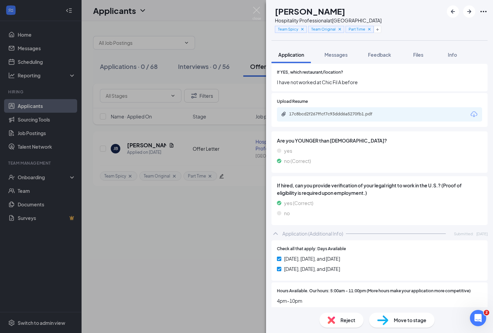
scroll to position [248, 0]
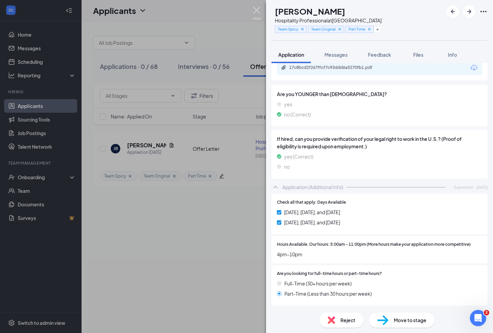
click at [256, 12] on img at bounding box center [256, 13] width 8 height 13
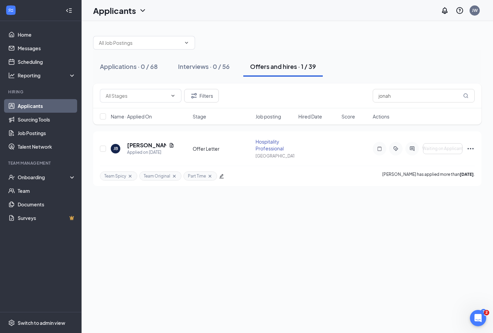
click at [28, 104] on link "Applicants" at bounding box center [47, 106] width 58 height 14
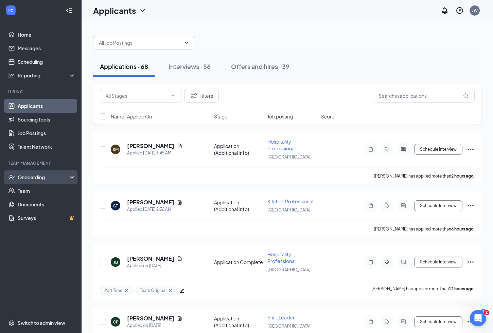
click at [43, 179] on div "Onboarding" at bounding box center [44, 177] width 52 height 7
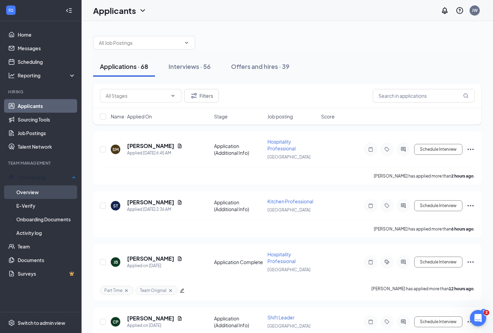
click at [40, 191] on link "Overview" at bounding box center [45, 192] width 59 height 14
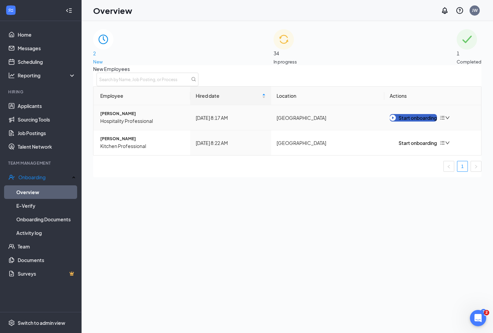
click at [414, 122] on button "Start onboarding" at bounding box center [413, 117] width 47 height 7
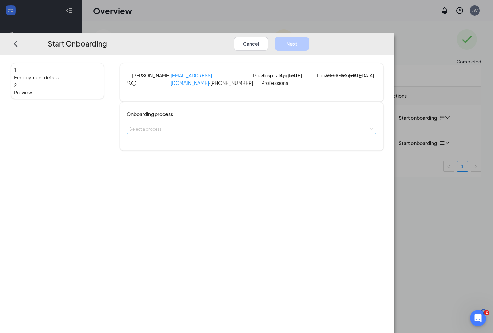
click at [263, 133] on div "Select a process" at bounding box center [249, 129] width 241 height 7
click at [256, 154] on li "Sherwood Plaza Onboarding" at bounding box center [223, 151] width 111 height 11
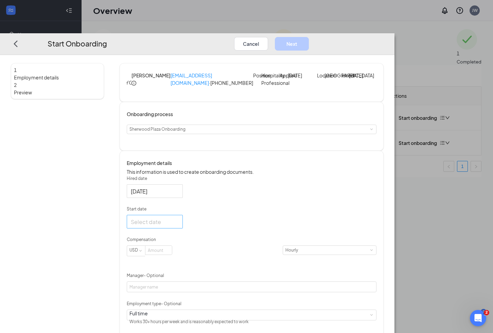
click at [179, 226] on div at bounding box center [155, 222] width 48 height 8
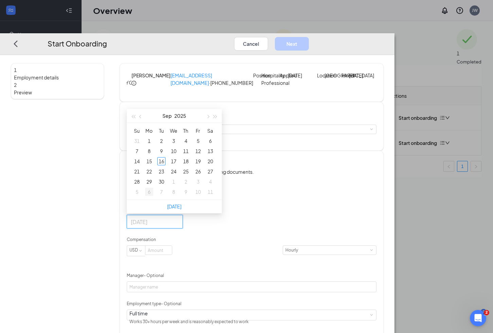
type input "Oct 6, 2025"
click at [153, 196] on div "6" at bounding box center [149, 192] width 8 height 8
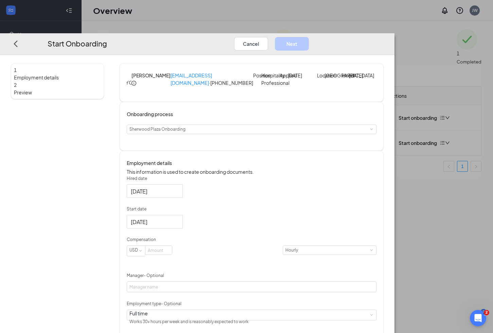
click at [269, 229] on div "Oct 6, 2025" at bounding box center [252, 222] width 250 height 14
click at [172, 255] on input at bounding box center [158, 250] width 26 height 9
type input "17.5"
click at [225, 292] on input "Manager - Optional" at bounding box center [252, 287] width 250 height 11
type input "[PERSON_NAME]"
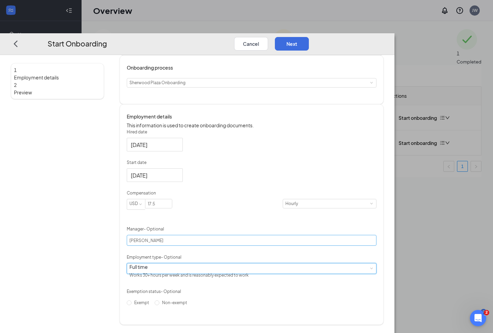
scroll to position [65, 0]
click at [185, 305] on span "Non-exempt" at bounding box center [174, 302] width 31 height 5
click at [159, 305] on input "Non-exempt" at bounding box center [157, 303] width 5 height 5
radio input "true"
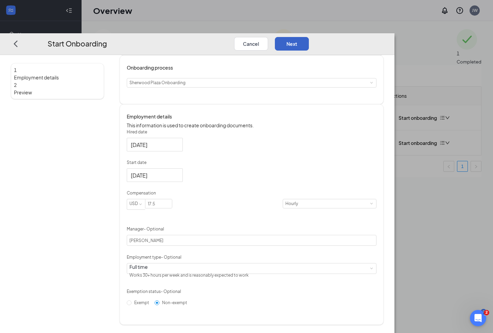
click at [309, 37] on button "Next" at bounding box center [292, 44] width 34 height 14
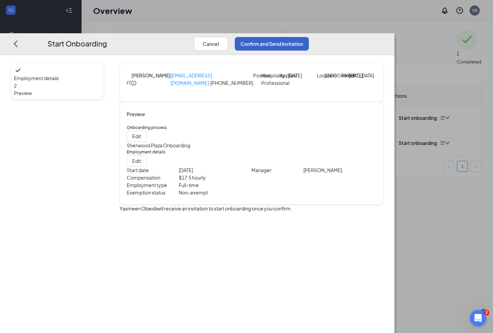
click at [309, 37] on button "Confirm and Send Invitation" at bounding box center [272, 44] width 74 height 14
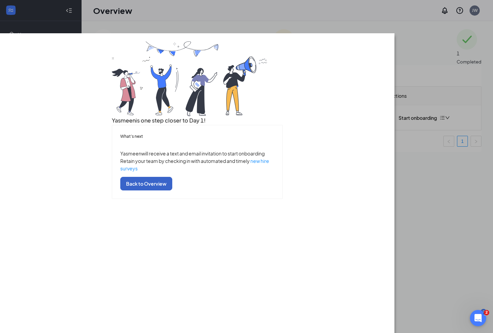
click at [172, 191] on button "Back to Overview" at bounding box center [146, 184] width 52 height 14
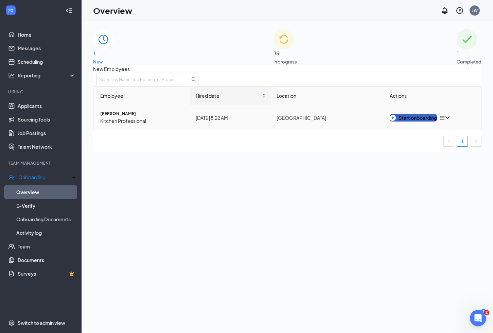
click at [412, 122] on div "Start onboarding" at bounding box center [413, 117] width 47 height 7
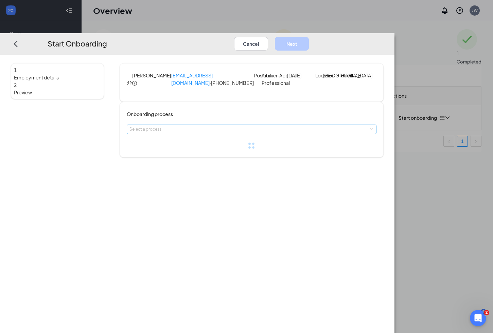
click at [210, 133] on div "Select a process" at bounding box center [249, 129] width 241 height 7
click at [209, 151] on span "Sherwood Plaza Onboarding" at bounding box center [199, 151] width 56 height 5
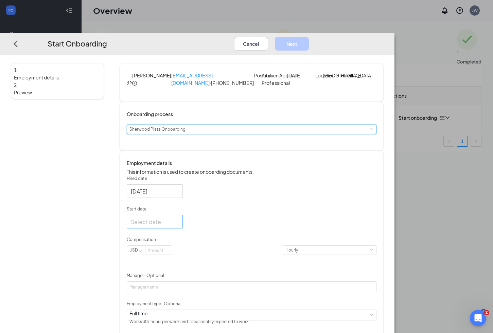
click at [179, 226] on div at bounding box center [155, 222] width 48 height 8
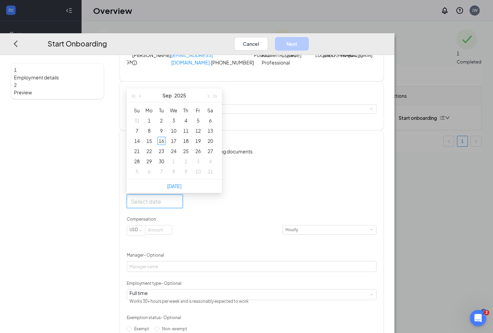
scroll to position [22, 0]
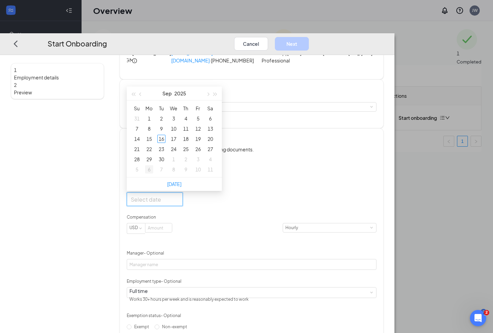
type input "Oct 6, 2025"
click at [153, 174] on div "6" at bounding box center [149, 169] width 8 height 8
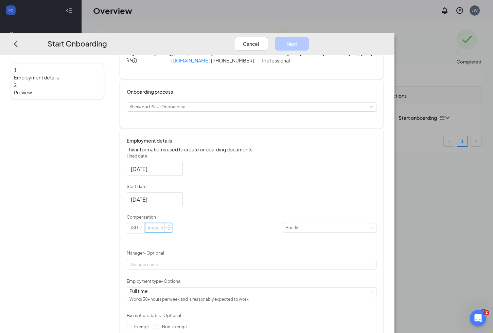
click at [172, 232] on input at bounding box center [158, 227] width 26 height 9
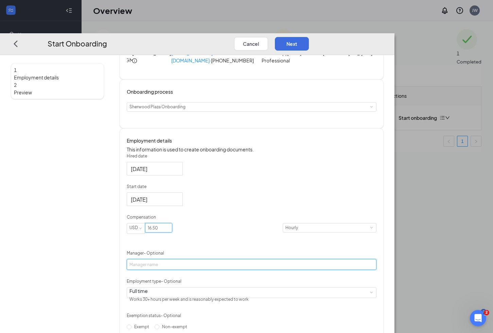
type input "16.5"
click at [225, 270] on input "Manager - Optional" at bounding box center [252, 264] width 250 height 11
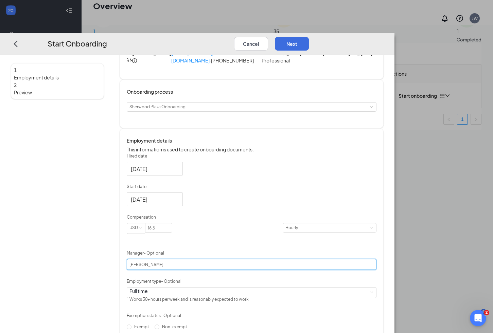
scroll to position [31, 0]
type input "[PERSON_NAME]"
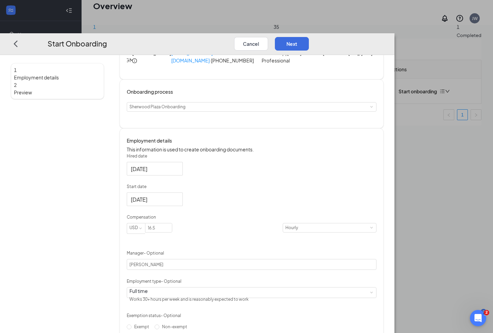
click at [229, 287] on div "Employment type - Optional" at bounding box center [252, 283] width 250 height 9
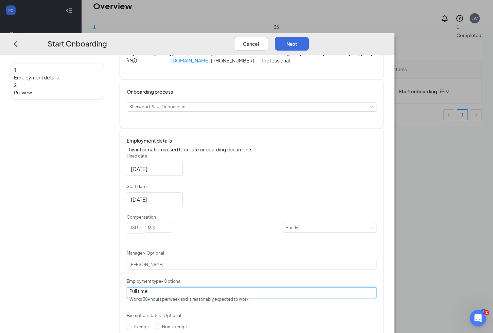
click at [229, 298] on div "Full time Works 30+ hours per week and is reasonably expected to work" at bounding box center [251, 293] width 244 height 10
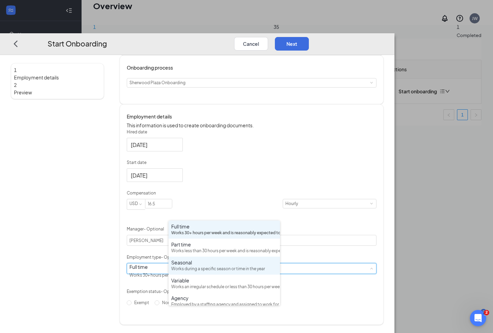
scroll to position [57, 0]
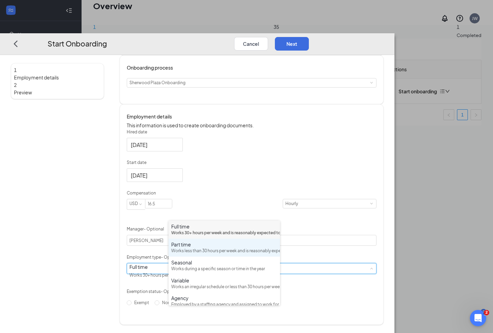
click at [226, 248] on div "Part time" at bounding box center [224, 244] width 106 height 7
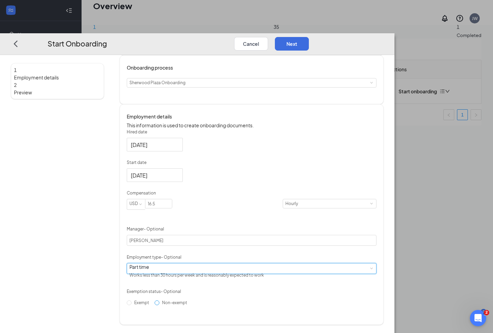
click at [184, 305] on span "Non-exempt" at bounding box center [174, 302] width 31 height 5
click at [159, 305] on input "Non-exempt" at bounding box center [157, 303] width 5 height 5
radio input "true"
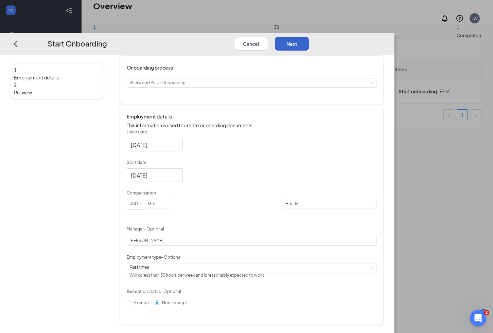
click at [309, 37] on button "Next" at bounding box center [292, 44] width 34 height 14
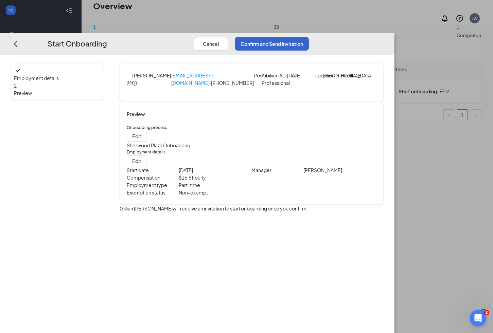
click at [309, 37] on button "Confirm and Send Invitation" at bounding box center [272, 44] width 74 height 14
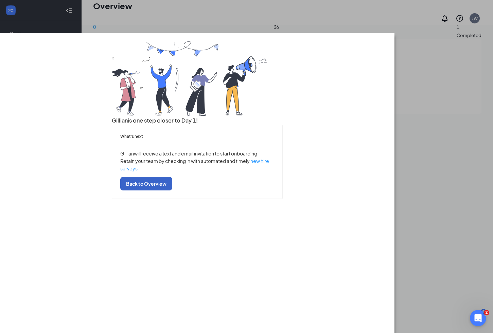
click at [172, 191] on button "Back to Overview" at bounding box center [146, 184] width 52 height 14
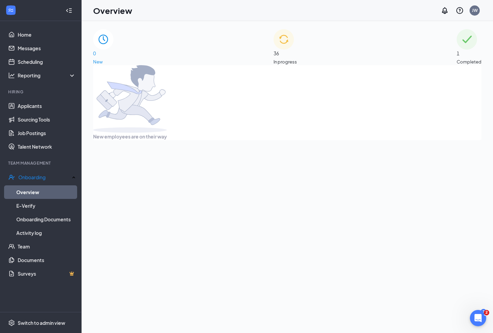
click at [297, 58] on div "36 In progress" at bounding box center [284, 47] width 23 height 36
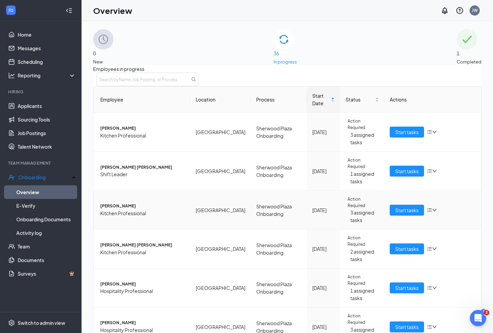
scroll to position [25, 0]
click at [397, 206] on span "Start tasks" at bounding box center [406, 209] width 23 height 7
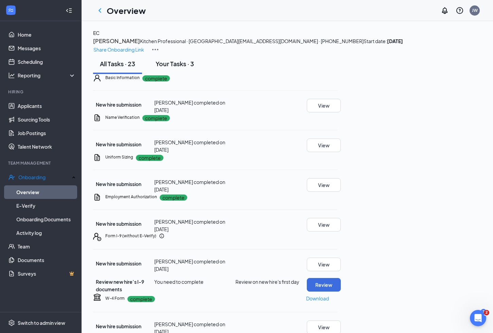
click at [181, 68] on div "Your Tasks · 3" at bounding box center [175, 63] width 38 height 8
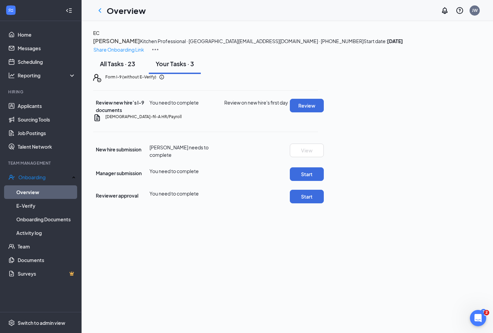
click at [116, 68] on div "All Tasks · 23" at bounding box center [117, 63] width 35 height 8
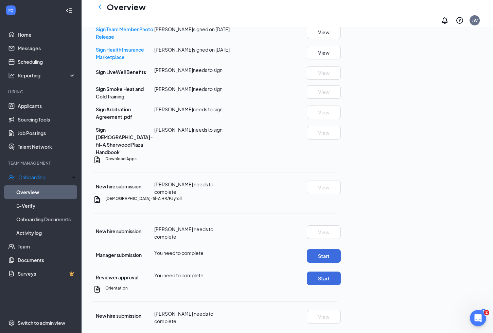
scroll to position [714, 0]
click at [100, 11] on icon "ChevronLeft" at bounding box center [100, 7] width 8 height 8
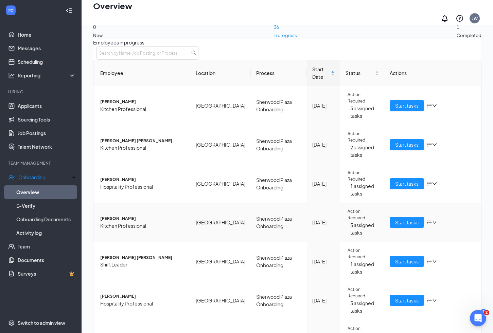
scroll to position [53, 0]
click at [412, 297] on span "Start tasks" at bounding box center [406, 300] width 23 height 7
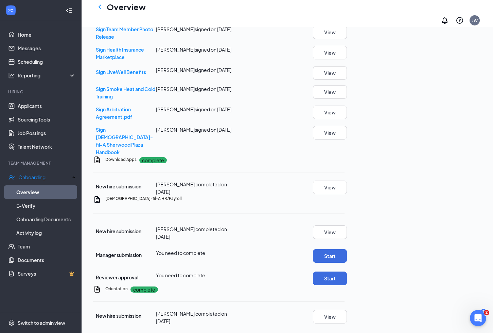
scroll to position [500, 0]
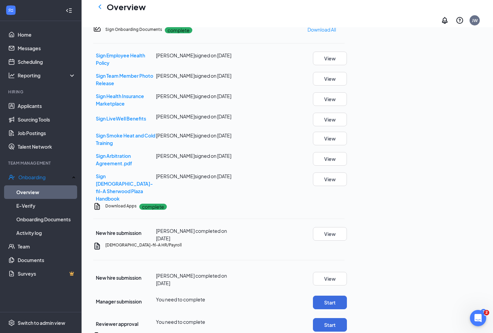
click at [347, 23] on button "View" at bounding box center [330, 16] width 34 height 14
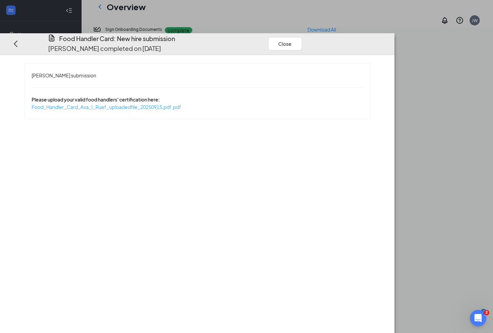
click at [181, 104] on span "Food_Handler_Card_Ava_I_Ruef_uploadedfile_20250915.pdf.pdf" at bounding box center [106, 107] width 149 height 6
click at [302, 37] on button "Close" at bounding box center [285, 44] width 34 height 14
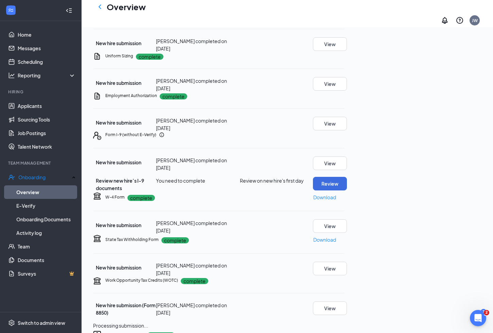
scroll to position [0, 0]
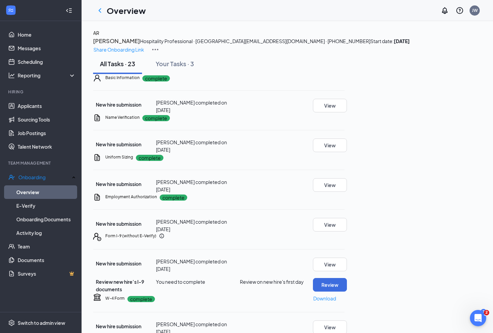
click at [140, 46] on h3 "[PERSON_NAME]" at bounding box center [116, 41] width 47 height 9
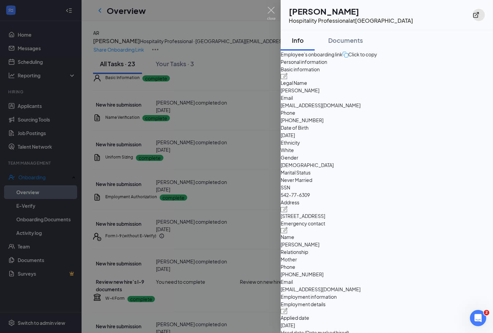
click at [478, 14] on icon "ExternalLink" at bounding box center [475, 15] width 7 height 7
click at [208, 18] on div at bounding box center [246, 166] width 493 height 333
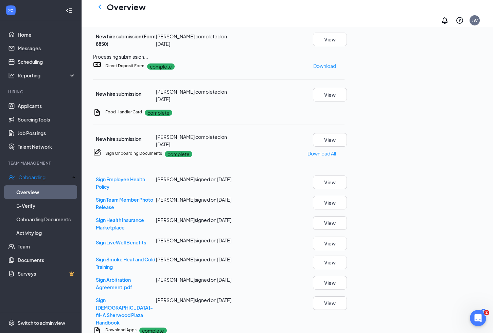
scroll to position [716, 0]
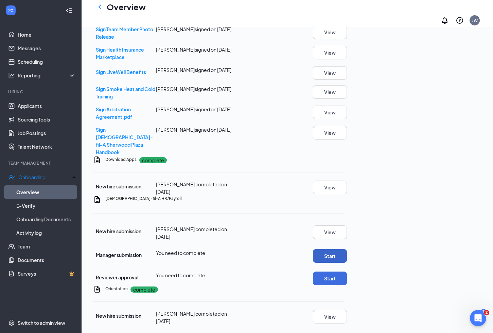
click at [347, 249] on button "Start" at bounding box center [330, 256] width 34 height 14
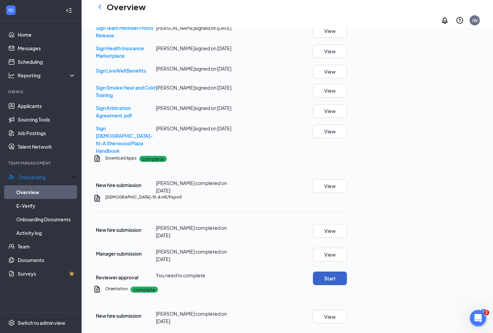
click at [347, 272] on button "Start" at bounding box center [330, 279] width 34 height 14
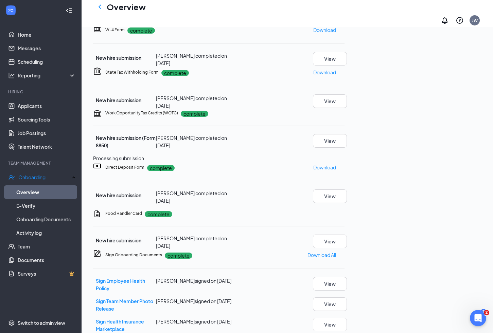
scroll to position [0, 0]
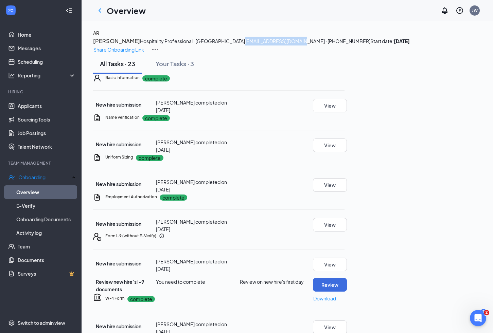
drag, startPoint x: 147, startPoint y: 68, endPoint x: 208, endPoint y: 65, distance: 60.9
click at [208, 54] on div "AR Ava Ruef Hospitality Professional · Sherwood Plaza avair27@sherwoodsd.com · …" at bounding box center [287, 41] width 388 height 24
copy span "[EMAIL_ADDRESS][DOMAIN_NAME]"
click at [99, 12] on icon "ChevronLeft" at bounding box center [100, 10] width 8 height 8
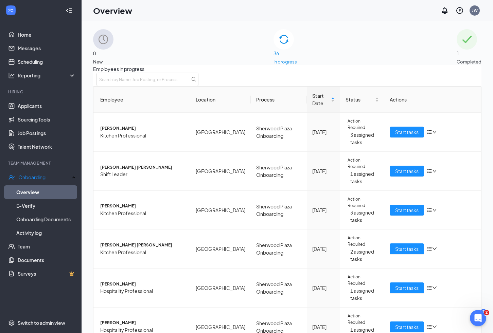
scroll to position [176, 0]
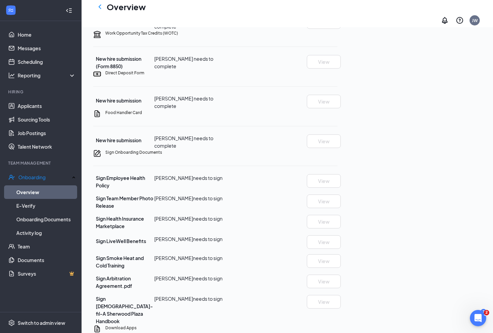
scroll to position [345, 0]
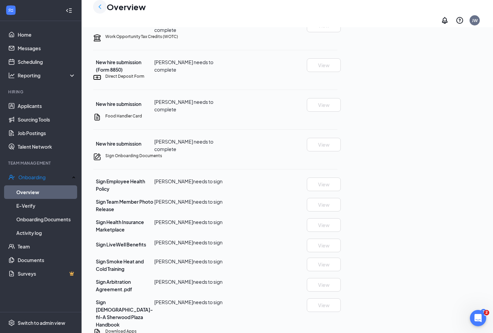
click at [102, 10] on icon "ChevronLeft" at bounding box center [100, 7] width 8 height 8
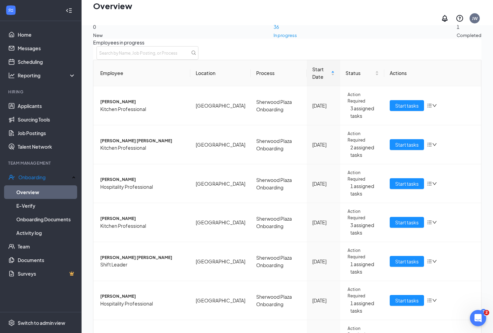
scroll to position [196, 0]
click at [395, 219] on span "Start tasks" at bounding box center [406, 222] width 23 height 7
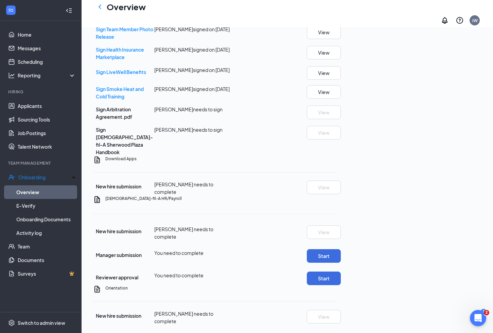
scroll to position [243, 0]
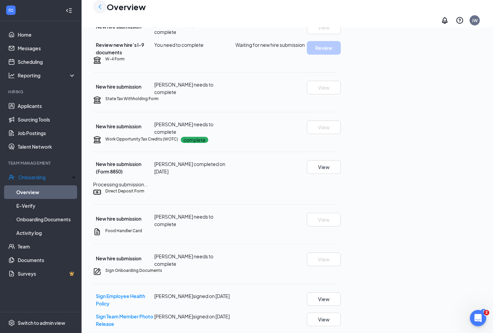
click at [102, 9] on icon "ChevronLeft" at bounding box center [100, 7] width 8 height 8
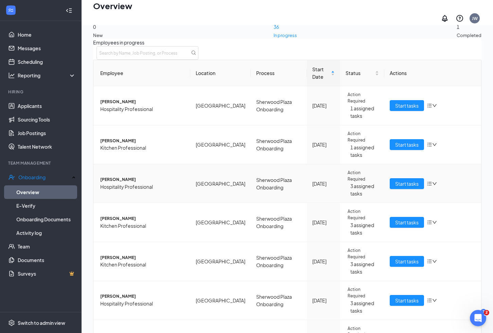
scroll to position [56, 0]
click at [398, 258] on span "Start tasks" at bounding box center [406, 261] width 23 height 7
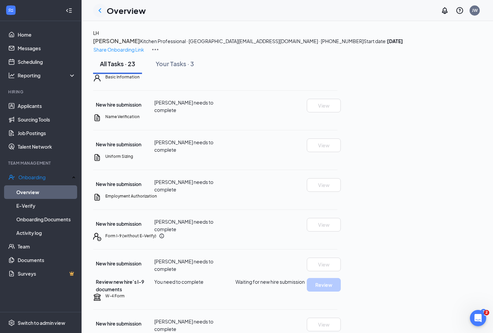
click at [95, 7] on div at bounding box center [100, 11] width 14 height 14
click at [97, 9] on icon "ChevronLeft" at bounding box center [100, 10] width 8 height 8
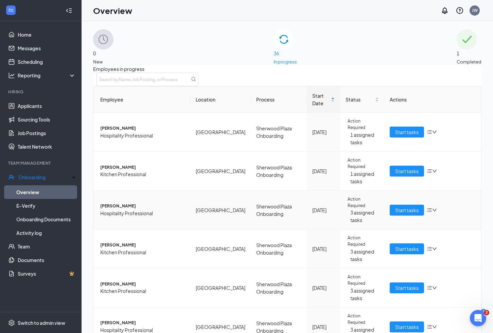
scroll to position [167, 0]
click at [408, 323] on span "Start tasks" at bounding box center [406, 326] width 23 height 7
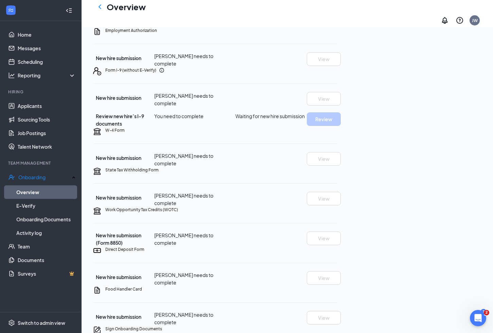
scroll to position [107, 0]
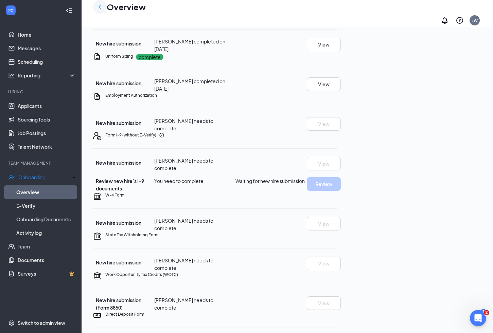
click at [101, 10] on icon "ChevronLeft" at bounding box center [100, 7] width 8 height 8
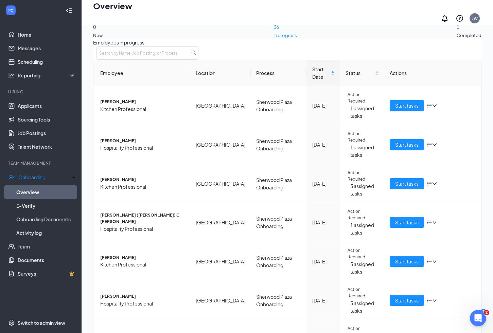
scroll to position [180, 0]
click at [395, 109] on span "Start tasks" at bounding box center [406, 105] width 23 height 7
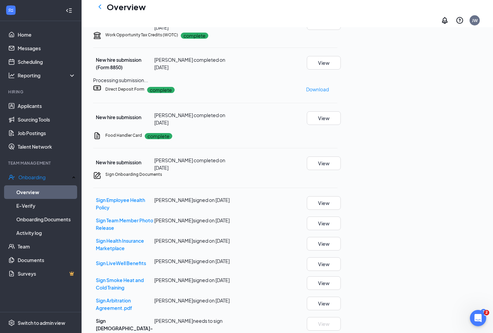
scroll to position [357, 0]
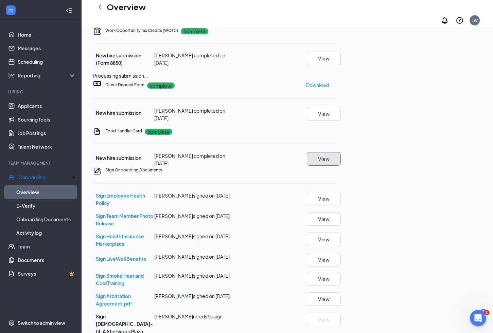
click at [341, 166] on button "View" at bounding box center [324, 159] width 34 height 14
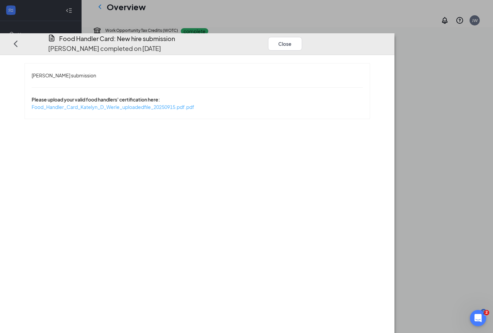
click at [194, 104] on span "Food_Handler_Card_Katelyn_D_Werle_uploadedfile_20250915.pdf.pdf" at bounding box center [113, 107] width 163 height 6
click at [302, 37] on button "Close" at bounding box center [285, 44] width 34 height 14
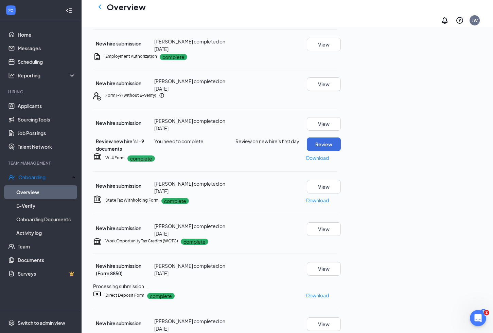
scroll to position [0, 0]
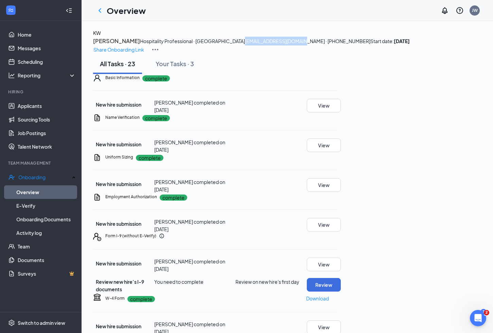
drag, startPoint x: 149, startPoint y: 67, endPoint x: 204, endPoint y: 64, distance: 54.8
click at [245, 44] on span "katelynwerle@gmail.com · (503) 770-0143" at bounding box center [307, 41] width 125 height 6
copy span "katelynwerle@gmail.com"
drag, startPoint x: 213, startPoint y: 48, endPoint x: 162, endPoint y: 48, distance: 50.6
click at [140, 46] on button "[PERSON_NAME]" at bounding box center [116, 41] width 47 height 9
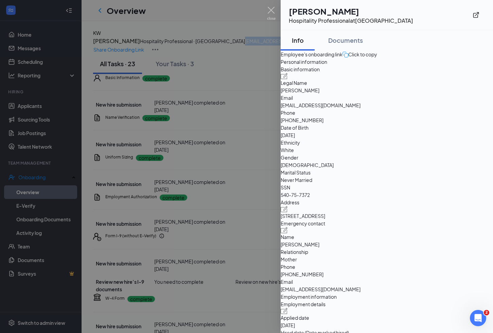
drag, startPoint x: 373, startPoint y: 13, endPoint x: 307, endPoint y: 15, distance: 65.6
click at [307, 15] on h1 "Katelyn D Werle" at bounding box center [351, 11] width 124 height 12
copy h1 "Katelyn D Werle"
click at [270, 10] on img at bounding box center [271, 13] width 8 height 13
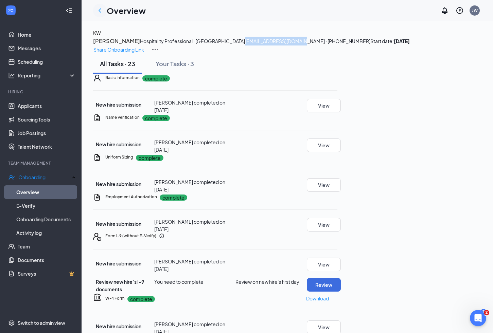
click at [100, 13] on icon "ChevronLeft" at bounding box center [100, 10] width 8 height 8
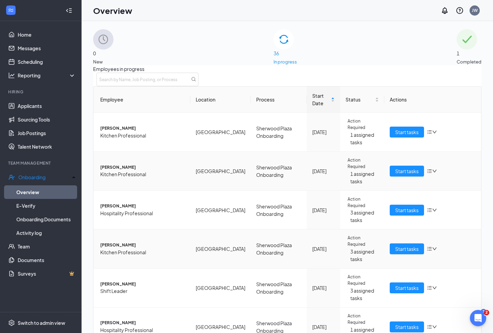
scroll to position [82, 0]
click at [400, 245] on span "Start tasks" at bounding box center [406, 248] width 23 height 7
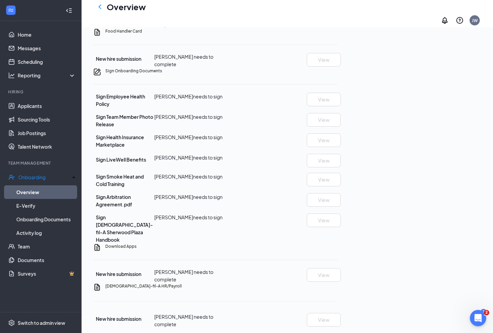
scroll to position [431, 0]
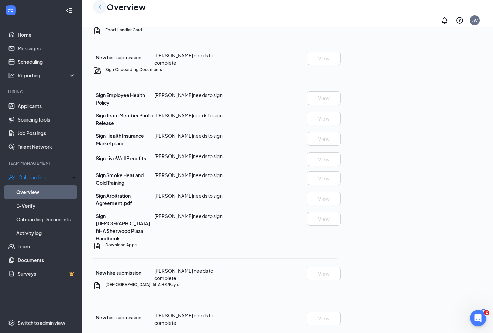
click at [101, 11] on icon "ChevronLeft" at bounding box center [100, 7] width 8 height 8
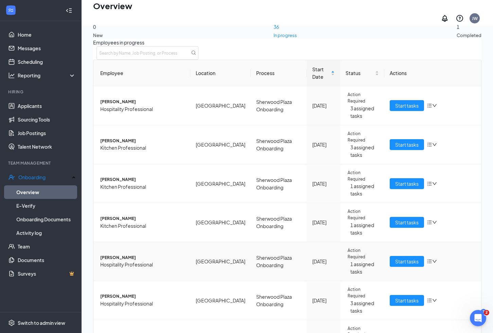
scroll to position [93, 0]
click at [395, 297] on span "Start tasks" at bounding box center [406, 300] width 23 height 7
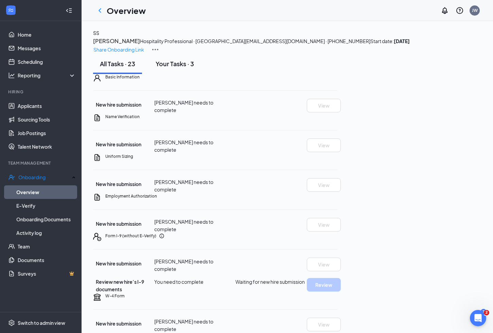
click at [173, 68] on div "Your Tasks · 3" at bounding box center [175, 63] width 38 height 8
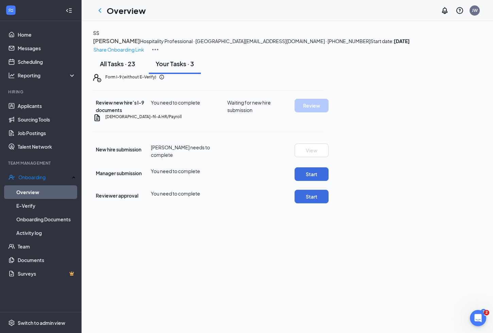
click at [123, 68] on div "All Tasks · 23" at bounding box center [117, 63] width 35 height 8
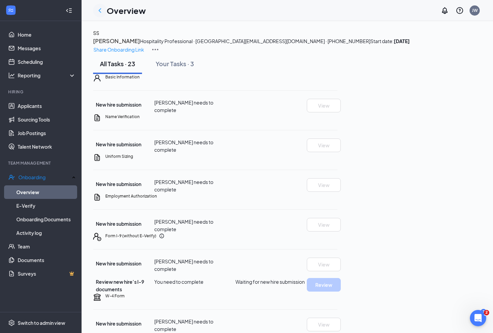
click at [101, 13] on icon "ChevronLeft" at bounding box center [100, 10] width 8 height 8
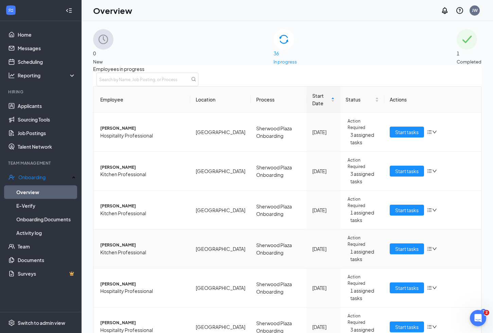
scroll to position [196, 0]
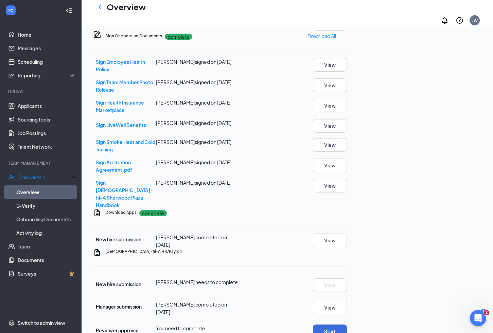
scroll to position [491, 0]
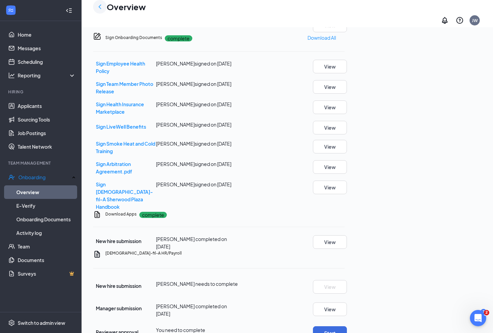
click at [101, 10] on icon "ChevronLeft" at bounding box center [100, 7] width 8 height 8
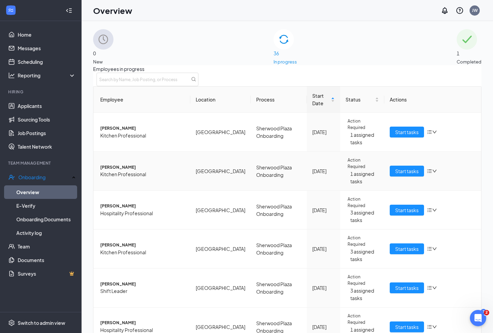
scroll to position [196, 0]
click at [409, 206] on span "Start tasks" at bounding box center [406, 209] width 23 height 7
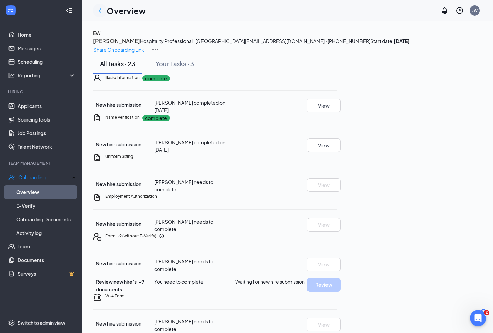
click at [100, 10] on icon "ChevronLeft" at bounding box center [100, 10] width 8 height 8
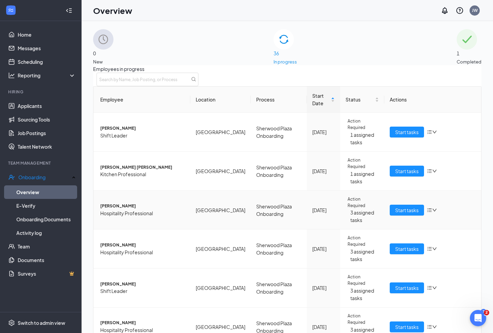
scroll to position [42, 0]
click at [397, 245] on span "Start tasks" at bounding box center [406, 248] width 23 height 7
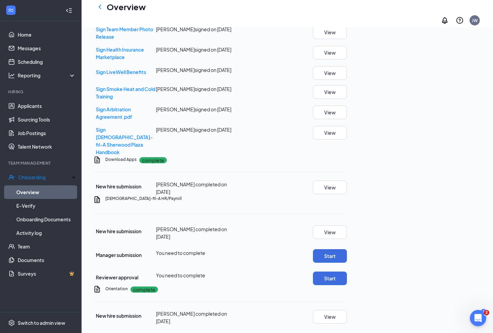
scroll to position [552, 0]
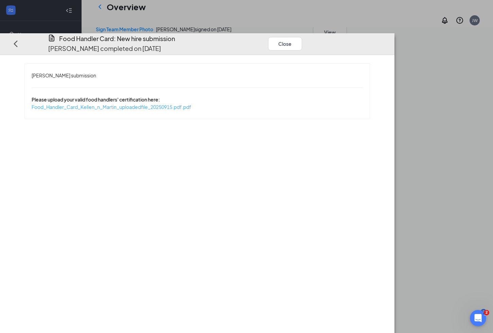
click at [191, 104] on span "Food_Handler_Card_Kellen_n_Martin_uploadedfile_20250915.pdf.pdf" at bounding box center [112, 107] width 160 height 6
click at [302, 37] on button "Close" at bounding box center [285, 44] width 34 height 14
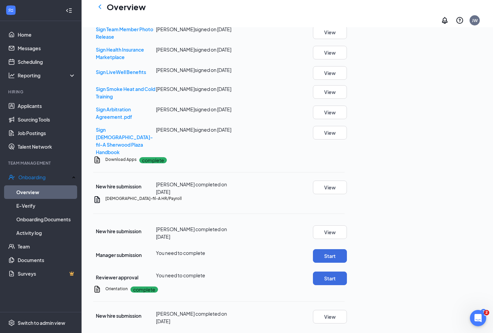
scroll to position [716, 0]
click at [347, 249] on button "Start" at bounding box center [330, 256] width 34 height 14
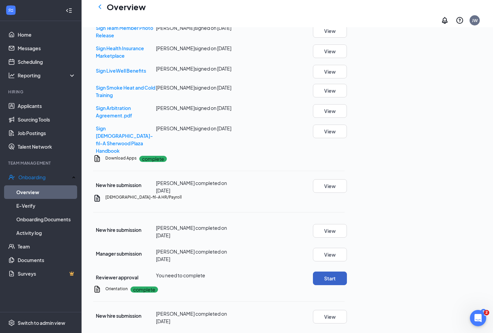
click at [347, 272] on button "Start" at bounding box center [330, 279] width 34 height 14
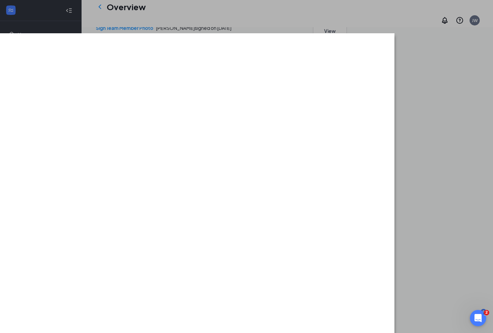
click at [247, 2] on div at bounding box center [246, 166] width 493 height 333
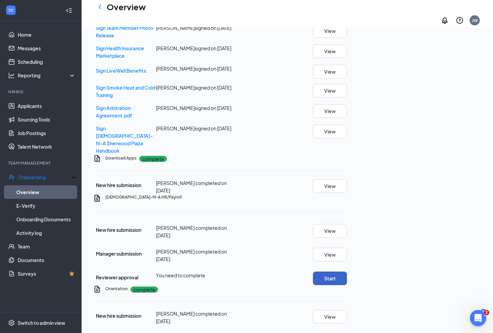
scroll to position [713, 0]
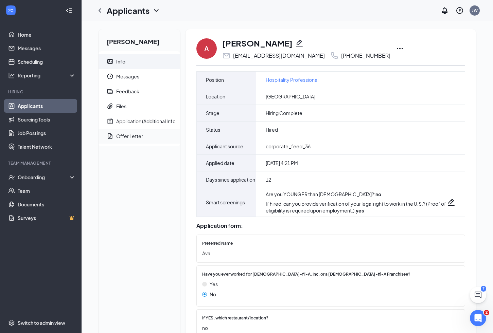
click at [127, 134] on div "Offer Letter" at bounding box center [129, 136] width 27 height 7
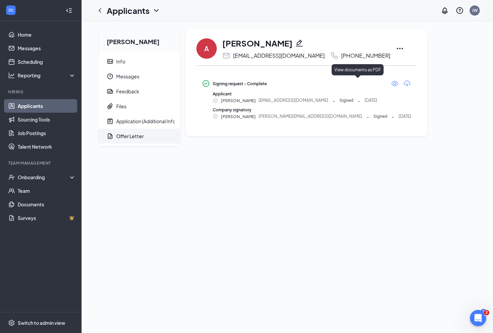
click at [391, 86] on icon "Eye" at bounding box center [394, 83] width 7 height 5
click at [48, 107] on link "Applicants" at bounding box center [47, 106] width 58 height 14
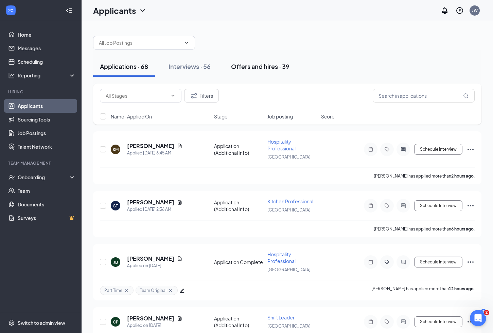
click at [249, 67] on div "Offers and hires · 39" at bounding box center [260, 66] width 58 height 8
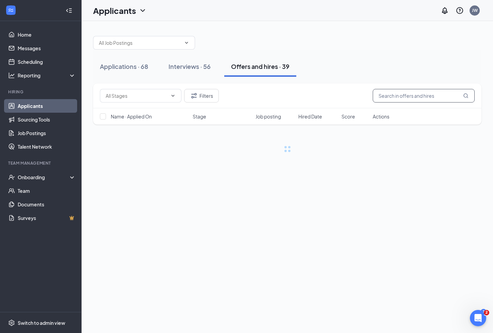
click at [402, 97] on input "text" at bounding box center [424, 96] width 102 height 14
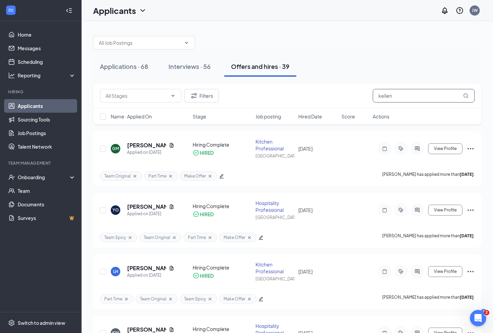
type input "kellen"
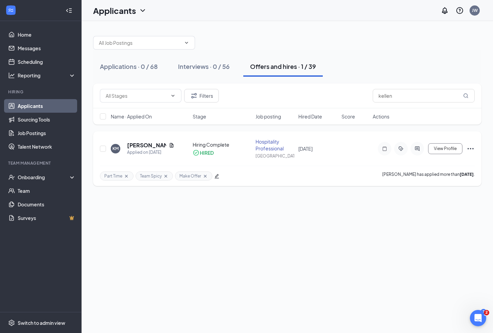
click at [151, 140] on div "KM [PERSON_NAME] Applied on [DATE] Hiring Complete HIRED Hospitality Profession…" at bounding box center [287, 152] width 375 height 28
click at [151, 143] on h5 "[PERSON_NAME]" at bounding box center [146, 145] width 39 height 7
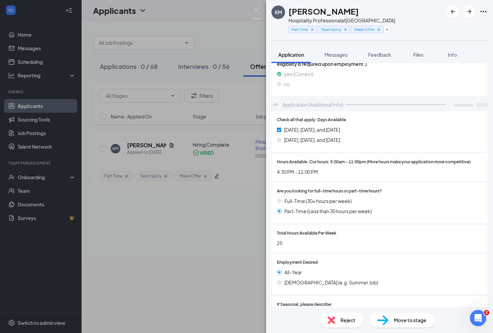
scroll to position [509, 0]
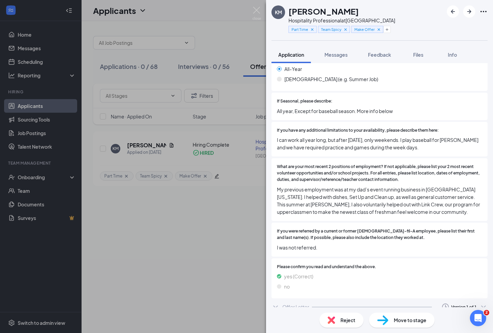
click at [297, 304] on div "Offer Letter" at bounding box center [295, 307] width 27 height 7
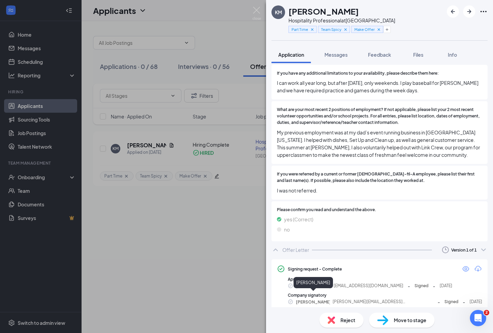
scroll to position [567, 0]
click at [465, 265] on icon "Eye" at bounding box center [466, 269] width 8 height 8
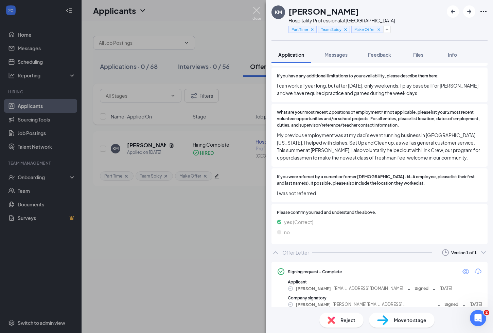
click at [253, 10] on img at bounding box center [256, 13] width 8 height 13
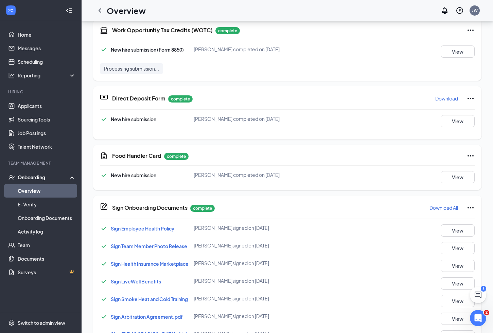
scroll to position [716, 0]
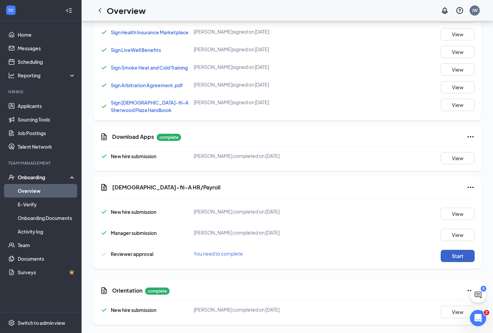
click at [454, 254] on button "Start" at bounding box center [458, 256] width 34 height 12
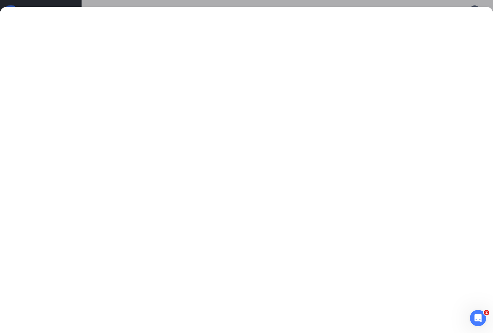
click at [433, 3] on div at bounding box center [246, 166] width 493 height 333
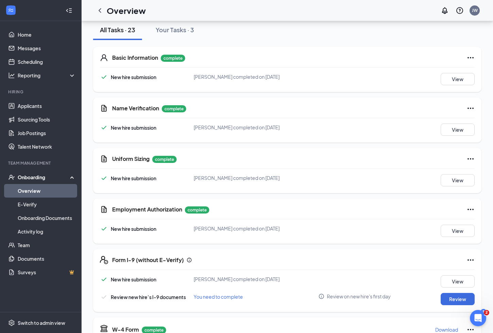
scroll to position [0, 0]
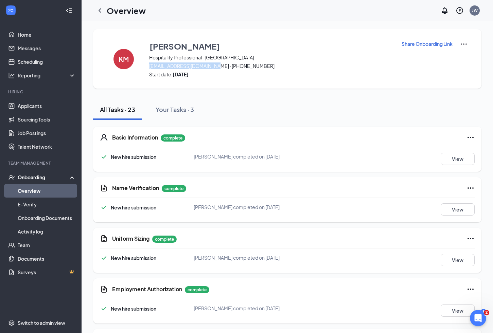
drag, startPoint x: 147, startPoint y: 66, endPoint x: 211, endPoint y: 68, distance: 63.9
click at [211, 68] on div "KM Kellen Martin Hospitality Professional · Sherwood Plaza kellen99martin@iclou…" at bounding box center [287, 58] width 388 height 59
copy span "kellen99martin@icloud.com"
click at [34, 35] on link "Home" at bounding box center [47, 35] width 58 height 14
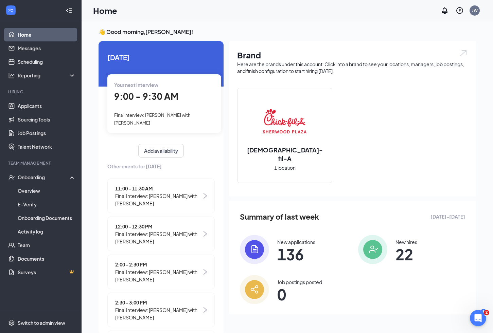
click at [176, 108] on div "Your next interview 9:00 - 9:30 AM Final Interview: Jeff with Sara Boyd" at bounding box center [164, 103] width 114 height 59
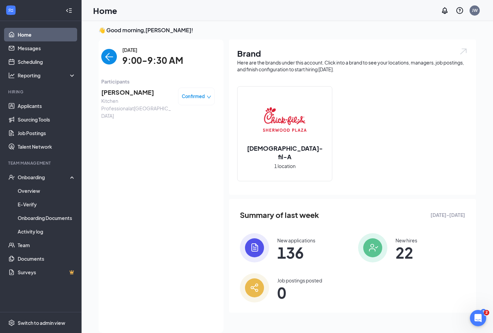
click at [123, 95] on span "Sara Boyd" at bounding box center [136, 93] width 71 height 10
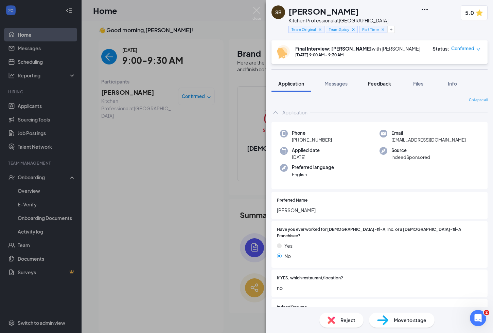
click at [381, 83] on span "Feedback" at bounding box center [379, 83] width 23 height 6
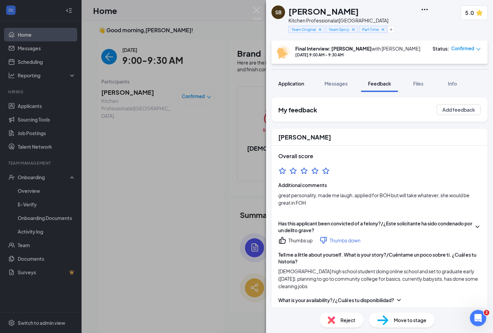
click at [297, 84] on span "Application" at bounding box center [291, 83] width 26 height 6
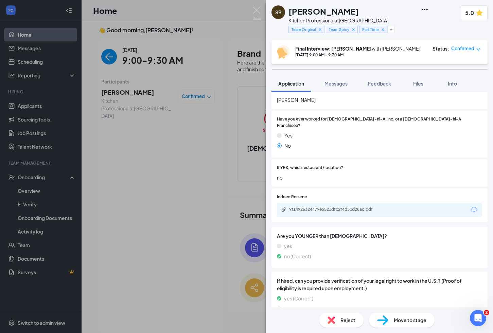
scroll to position [127, 0]
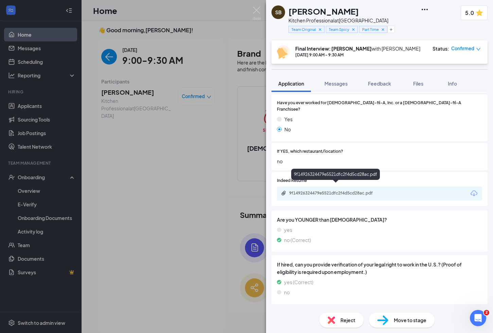
click at [347, 191] on div "9f14926324479e5521dfc2f4d5cd28ac.pdf" at bounding box center [336, 193] width 95 height 5
click at [254, 8] on img at bounding box center [256, 13] width 8 height 13
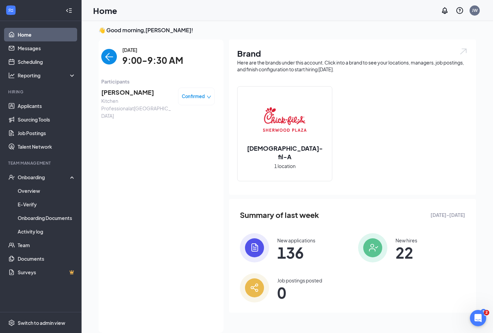
click at [120, 93] on span "Sara Boyd" at bounding box center [136, 93] width 71 height 10
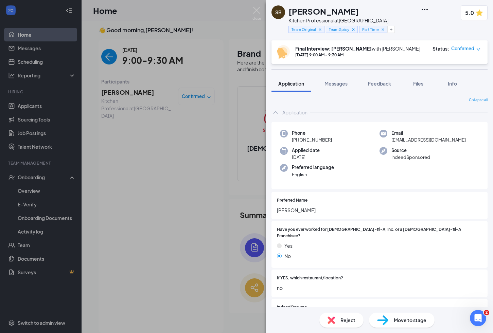
click at [28, 107] on div "SB Sara Boyd Kitchen Professional at Sherwood Plaza Team Original Team Spicy Pa…" at bounding box center [246, 166] width 493 height 333
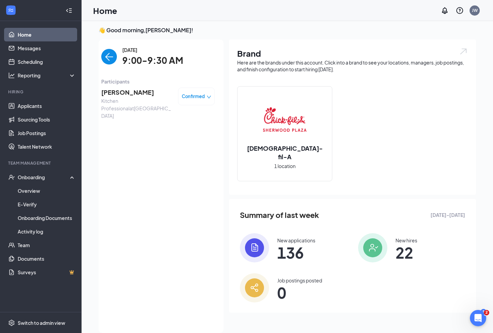
click at [125, 92] on span "Sara Boyd" at bounding box center [136, 93] width 71 height 10
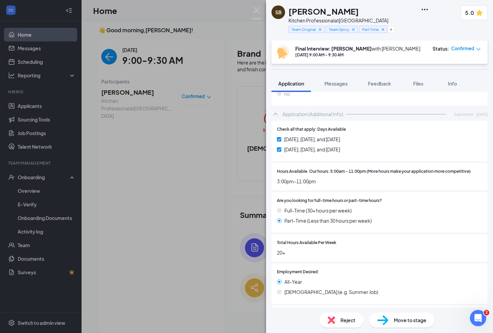
scroll to position [290, 0]
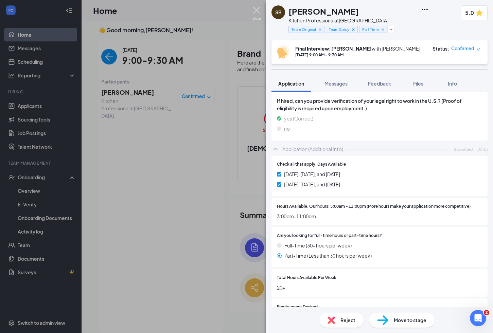
click at [258, 14] on img at bounding box center [256, 13] width 8 height 13
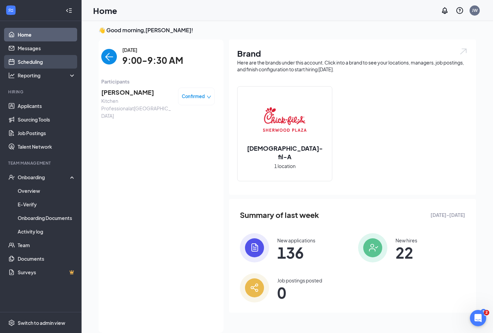
click at [30, 64] on link "Scheduling" at bounding box center [47, 62] width 58 height 14
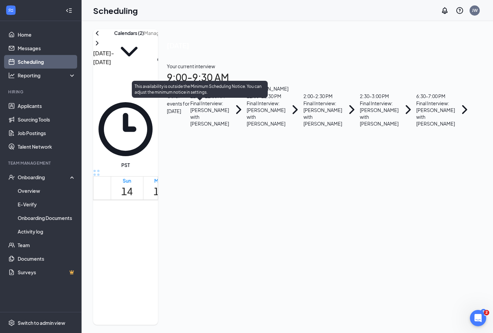
scroll to position [428, 0]
click at [205, 139] on span "11:00-11:30 AM" at bounding box center [204, 130] width 14 height 20
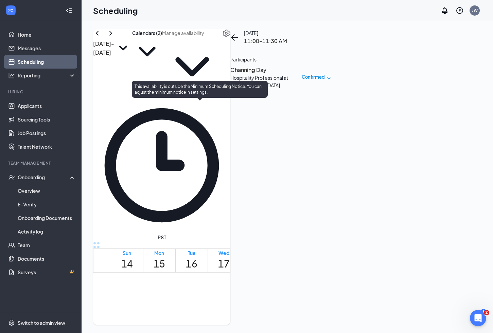
click at [212, 192] on span "12:00-12:30 PM" at bounding box center [218, 202] width 14 height 20
click at [225, 196] on span "2:00-2:30 PM" at bounding box center [231, 186] width 12 height 20
click at [236, 203] on div "1" at bounding box center [242, 199] width 12 height 6
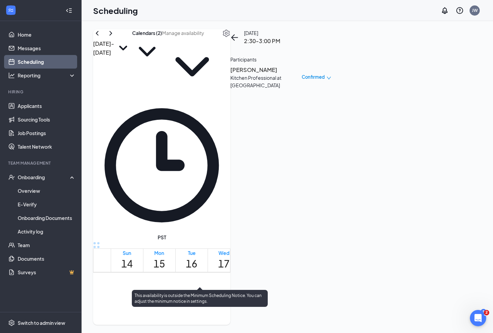
click at [248, 19] on div "1" at bounding box center [254, 15] width 12 height 6
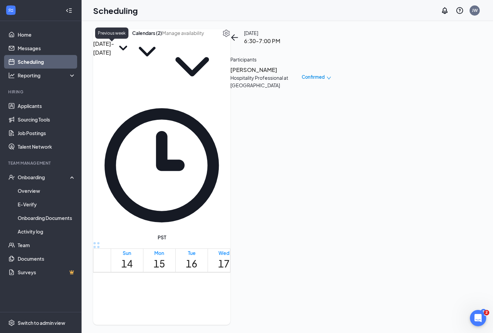
click at [98, 35] on icon "ChevronLeft" at bounding box center [97, 33] width 3 height 4
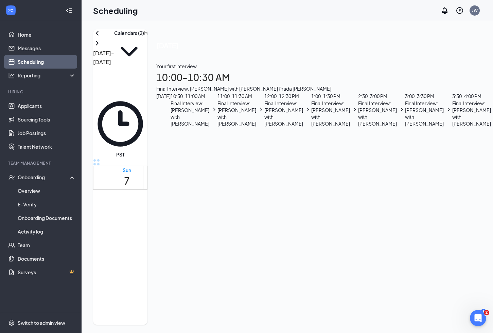
scroll to position [389, 0]
click at [396, 262] on div "1" at bounding box center [402, 258] width 12 height 6
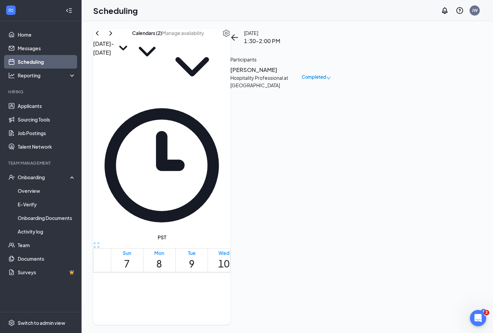
click at [384, 318] on span "1:00-1:30 PM" at bounding box center [390, 328] width 12 height 20
click at [371, 318] on span "12:30-1:00 PM" at bounding box center [378, 328] width 14 height 20
click at [357, 318] on span "12:00-12:30 PM" at bounding box center [364, 328] width 14 height 20
click at [302, 74] on h3 "Sencira Best" at bounding box center [265, 70] width 71 height 9
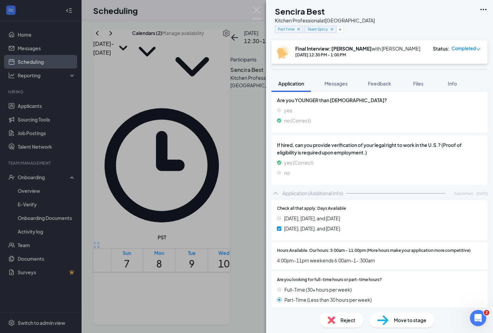
scroll to position [296, 0]
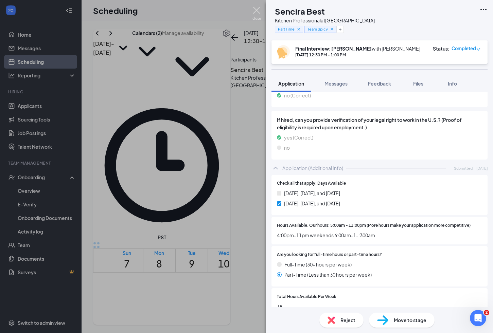
click at [255, 12] on img at bounding box center [256, 13] width 8 height 13
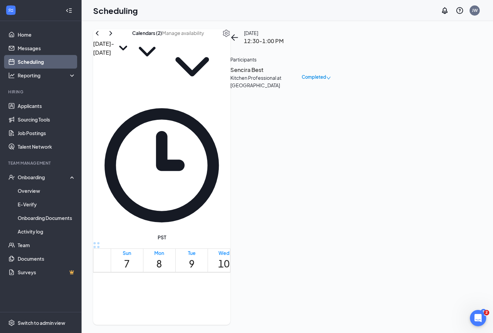
scroll to position [578, 0]
click at [265, 112] on div "1" at bounding box center [271, 108] width 12 height 6
click at [254, 148] on div "1" at bounding box center [260, 145] width 12 height 6
click at [112, 35] on icon "ChevronRight" at bounding box center [110, 33] width 3 height 4
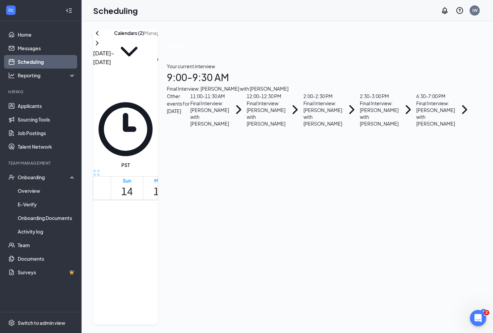
scroll to position [378, 0]
click at [180, 232] on span "1:00-1:30 PM" at bounding box center [186, 223] width 12 height 20
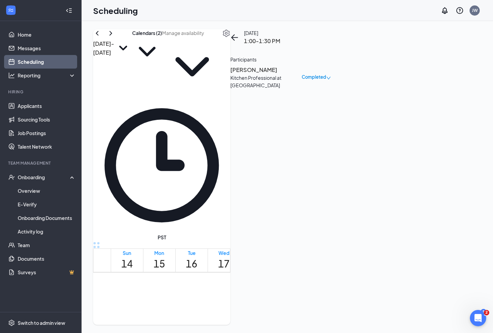
scroll to position [447, 0]
click at [191, 236] on span "3:00-3:30 PM" at bounding box center [197, 226] width 12 height 20
click at [203, 175] on div "1" at bounding box center [209, 171] width 12 height 6
click at [101, 37] on icon "ChevronLeft" at bounding box center [97, 33] width 8 height 8
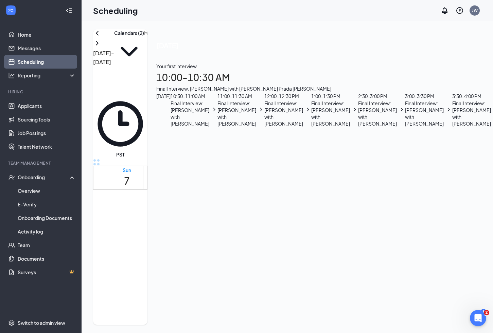
scroll to position [411, 0]
click at [144, 47] on icon "ChevronDown" at bounding box center [129, 52] width 30 height 30
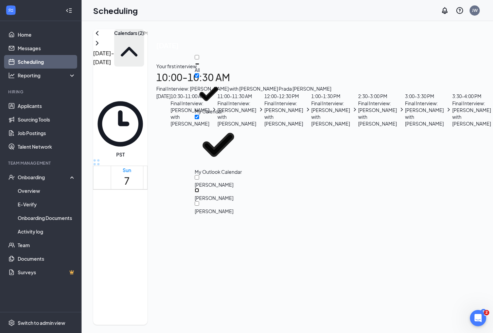
click at [199, 188] on input "Devlin Reberry" at bounding box center [197, 190] width 4 height 4
checkbox input "true"
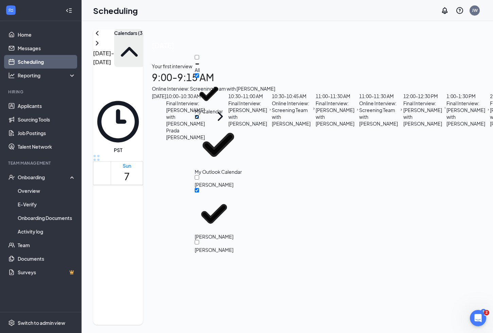
click at [199, 115] on input "My Outlook Calendar" at bounding box center [197, 117] width 4 height 4
checkbox input "false"
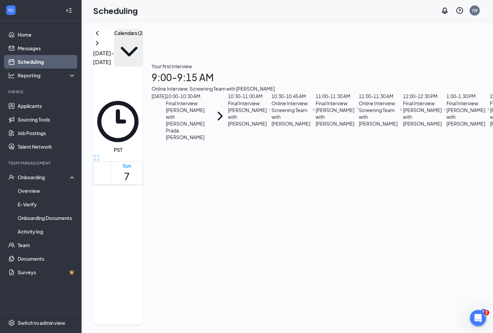
click at [323, 23] on div "Sep 7 - Sep 13 Calendars (2) PST Sun 7 Mon 8 Tue 9 Wed 10 Thu 11 Fri 12 Sat 13 …" at bounding box center [492, 177] width 821 height 312
click at [291, 199] on span "11:00-11:15 AM" at bounding box center [298, 209] width 14 height 20
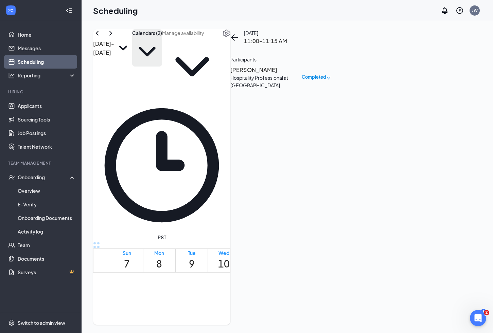
scroll to position [478, 0]
click at [305, 273] on span "2:00-2:15 PM" at bounding box center [311, 283] width 12 height 20
click at [291, 273] on span "11:00-11:15 AM" at bounding box center [298, 283] width 14 height 20
click at [305, 273] on span "2:00-2:15 PM" at bounding box center [311, 283] width 12 height 20
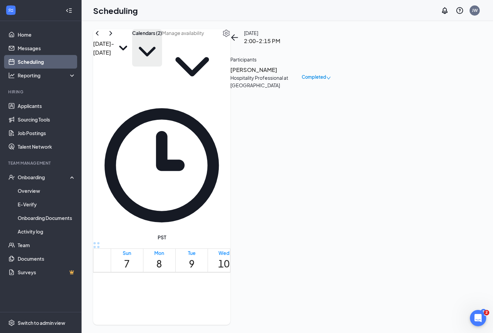
click at [316, 241] on span "3:15-3:30 PM" at bounding box center [322, 247] width 12 height 20
click at [328, 245] on span "3:30-3:45 PM" at bounding box center [334, 239] width 12 height 20
click at [328, 225] on div "3:30-3:45 PM 1" at bounding box center [334, 219] width 12 height 25
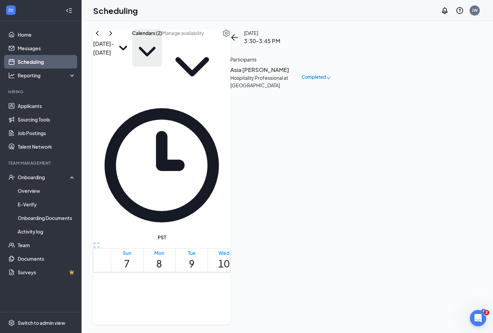
click at [316, 209] on span "3:15-3:30 PM" at bounding box center [322, 216] width 12 height 20
click at [328, 223] on span "3:30-3:45 PM" at bounding box center [334, 216] width 12 height 20
click at [339, 226] on span "4:00-4:15 PM" at bounding box center [345, 216] width 12 height 20
click at [351, 226] on span "4:15-4:30 PM" at bounding box center [357, 216] width 12 height 20
click at [362, 226] on span "4:30-4:45 PM" at bounding box center [368, 216] width 12 height 20
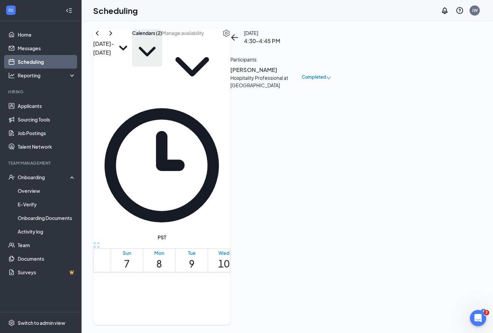
click at [374, 226] on span "4:45-5:00 PM" at bounding box center [380, 216] width 12 height 20
click at [385, 226] on span "5:00-5:15 PM" at bounding box center [391, 216] width 12 height 20
click at [397, 226] on span "5:15-5:30 PM" at bounding box center [403, 216] width 12 height 20
click at [409, 202] on span "5:30-5:45 PM" at bounding box center [415, 192] width 12 height 20
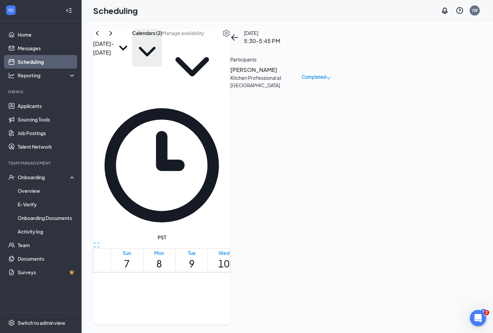
scroll to position [575, 0]
click at [420, 195] on span "5:45-6:00 PM" at bounding box center [426, 185] width 12 height 20
click at [409, 195] on span "5:30-5:45 PM" at bounding box center [415, 185] width 12 height 20
click at [420, 195] on span "5:45-6:00 PM" at bounding box center [426, 185] width 12 height 20
click at [432, 195] on span "6:00-6:15 PM" at bounding box center [438, 185] width 12 height 20
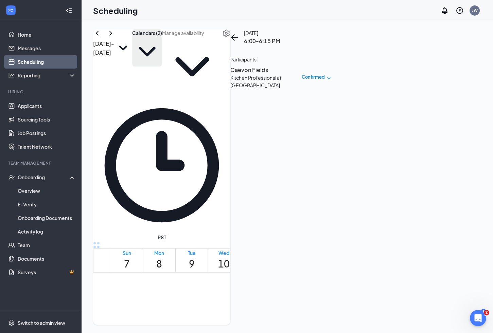
scroll to position [589, 0]
click at [432, 181] on span "6:00-6:15 PM" at bounding box center [438, 171] width 12 height 20
click at [443, 181] on span "6:15-6:30 PM" at bounding box center [449, 171] width 12 height 20
click at [455, 181] on span "6:30-6:45 PM" at bounding box center [461, 171] width 12 height 20
click at [443, 181] on span "6:15-6:30 PM" at bounding box center [449, 171] width 12 height 20
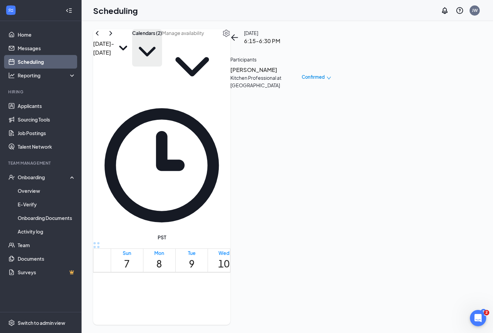
click at [455, 181] on span "6:30-6:45 PM" at bounding box center [461, 171] width 12 height 20
click at [466, 172] on span "6:45-7:00 PM" at bounding box center [472, 162] width 12 height 20
click at [30, 49] on link "Messages" at bounding box center [47, 48] width 58 height 14
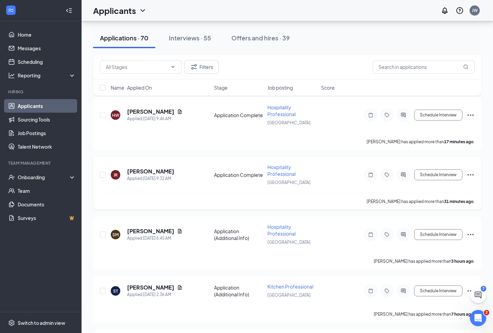
scroll to position [34, 0]
click at [141, 173] on h5 "[PERSON_NAME]" at bounding box center [150, 171] width 47 height 7
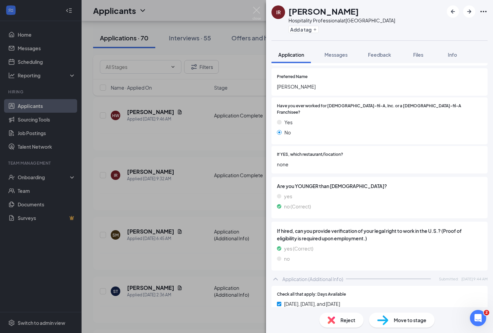
scroll to position [38, 0]
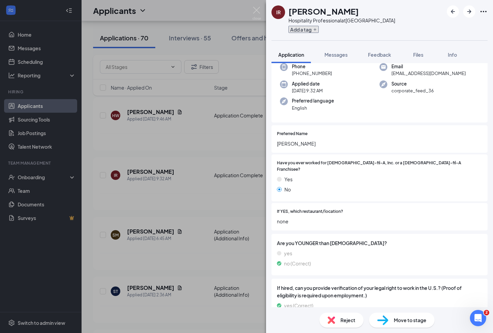
click at [313, 33] on button "Add a tag" at bounding box center [303, 29] width 30 height 7
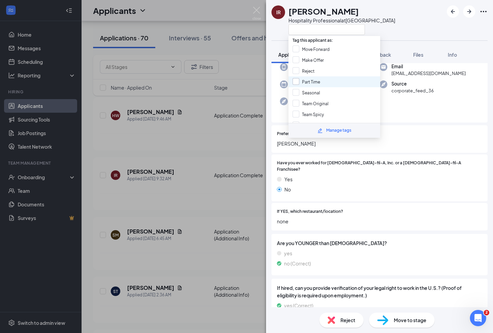
click at [297, 78] on input "Part Time" at bounding box center [306, 81] width 28 height 7
checkbox input "true"
click at [296, 111] on input "Team Spicy" at bounding box center [307, 114] width 31 height 7
checkbox input "true"
click at [297, 100] on input "Team Original" at bounding box center [310, 103] width 36 height 7
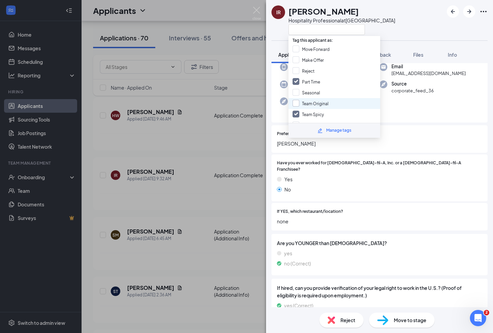
checkbox input "true"
click at [415, 27] on div "IR Isaac Rios Hospitality Professional at Sherwood Plaza" at bounding box center [379, 20] width 227 height 40
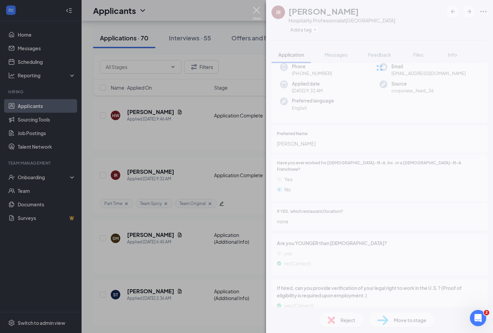
click at [259, 11] on img at bounding box center [256, 13] width 8 height 13
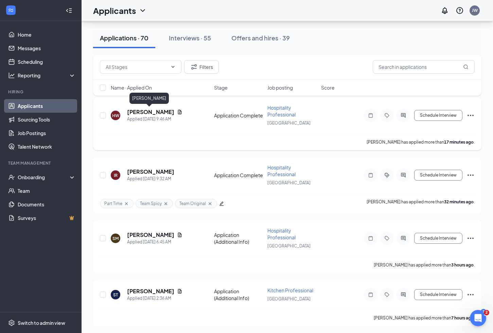
click at [151, 113] on h5 "Hunter Wilson" at bounding box center [150, 111] width 47 height 7
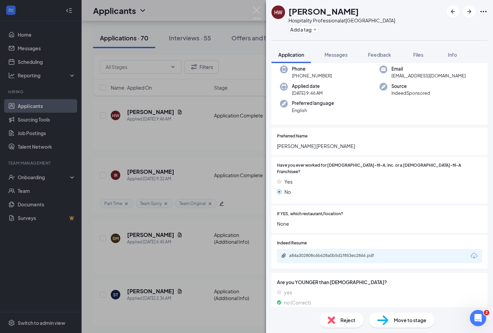
scroll to position [42, 0]
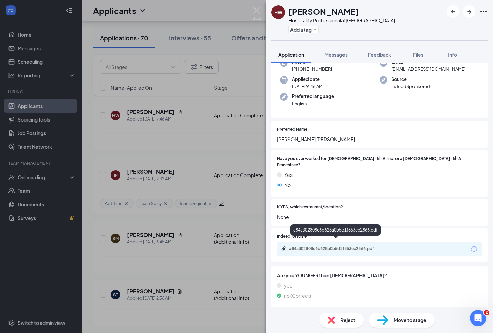
click at [341, 246] on div "a84a302808c6b628a0b5d1f853ec2866.pdf" at bounding box center [336, 248] width 95 height 5
click at [303, 31] on button "Add a tag" at bounding box center [303, 29] width 30 height 7
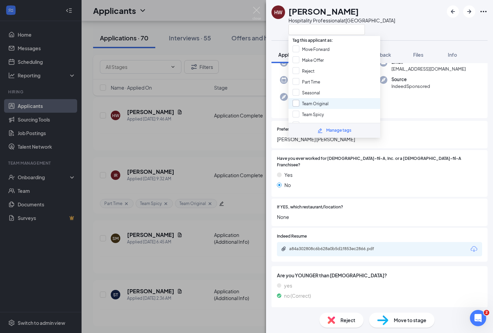
click at [316, 101] on input "Team Original" at bounding box center [310, 103] width 36 height 7
checkbox input "true"
click at [313, 112] on input "Team Spicy" at bounding box center [307, 114] width 31 height 7
checkbox input "true"
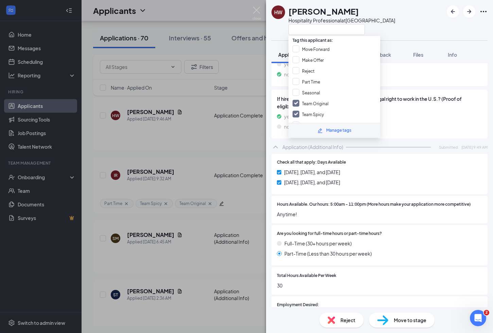
scroll to position [266, 0]
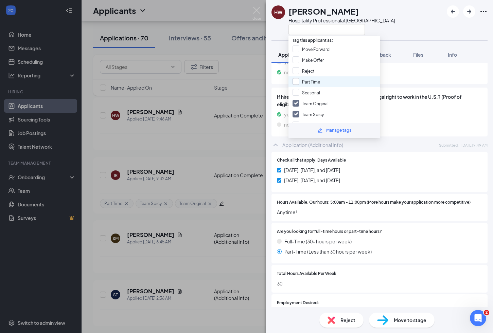
click at [296, 82] on input "Part Time" at bounding box center [306, 81] width 28 height 7
checkbox input "true"
click at [405, 29] on div "HW Hunter Wilson Hospitality Professional at Sherwood Plaza" at bounding box center [379, 20] width 227 height 40
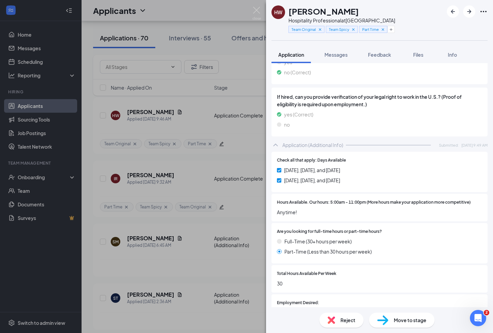
click at [261, 15] on div "HW Hunter Wilson Hospitality Professional at Sherwood Plaza Team Original Team …" at bounding box center [246, 166] width 493 height 333
